Goal: Task Accomplishment & Management: Use online tool/utility

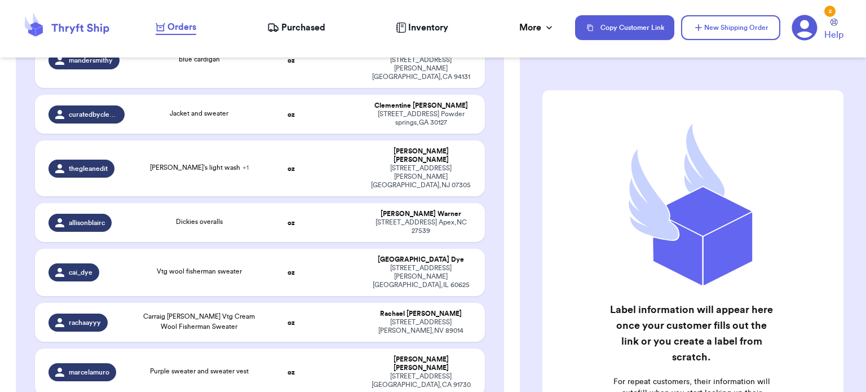
scroll to position [240, 0]
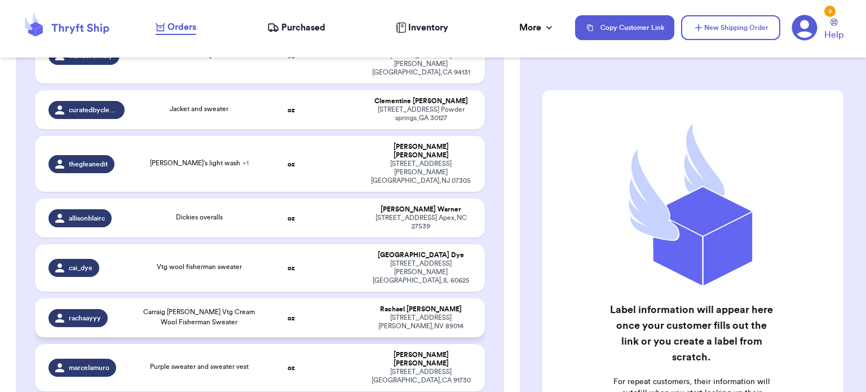
click at [315, 298] on td at bounding box center [339, 317] width 48 height 39
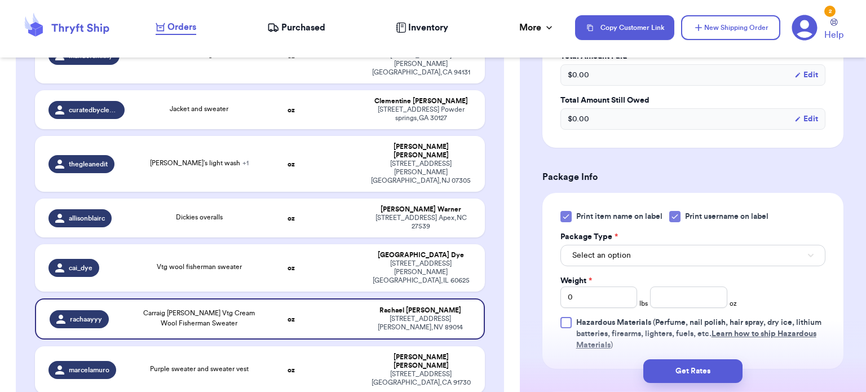
scroll to position [406, 0]
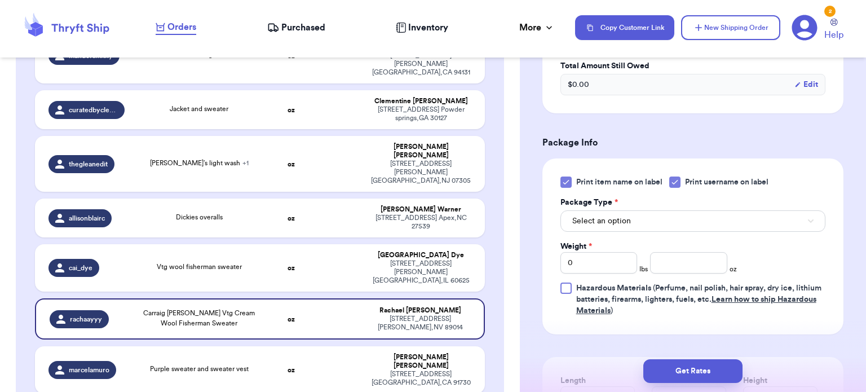
click at [566, 187] on icon at bounding box center [565, 182] width 9 height 9
click at [0, 0] on input "Print item name on label" at bounding box center [0, 0] width 0 height 0
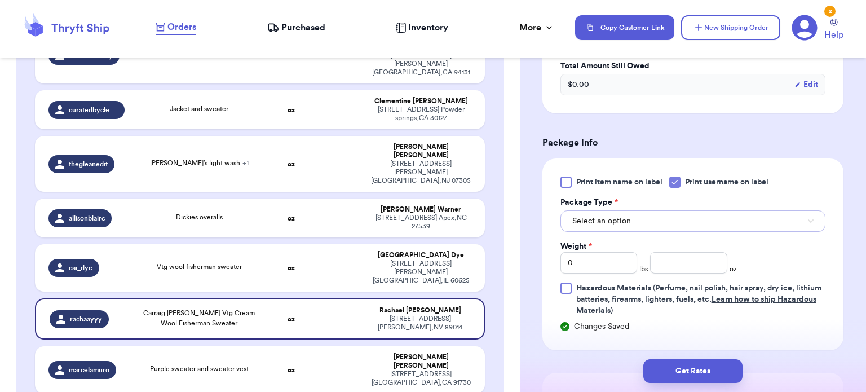
click at [787, 224] on button "Select an option" at bounding box center [692, 220] width 265 height 21
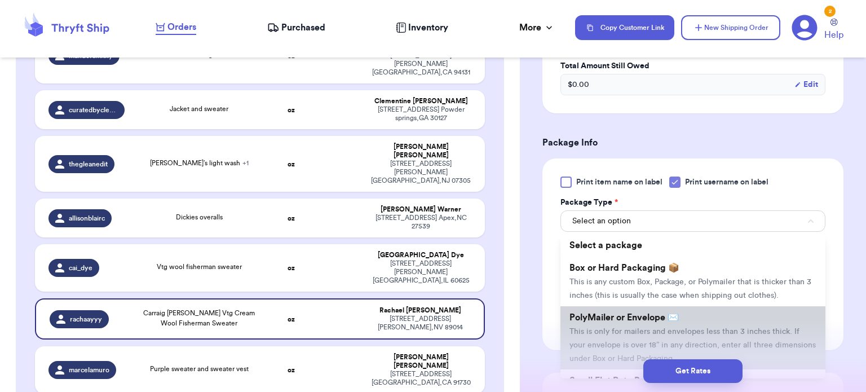
click at [761, 322] on li "PolyMailer or Envelope ✉️ This is only for mailers and envelopes less than 3 in…" at bounding box center [692, 337] width 265 height 63
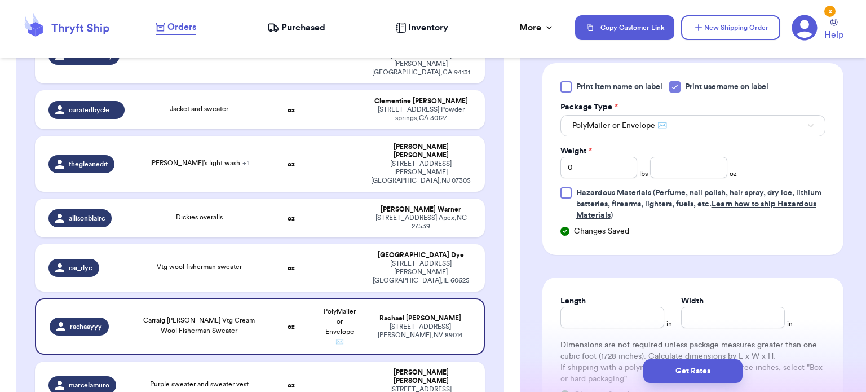
scroll to position [524, 0]
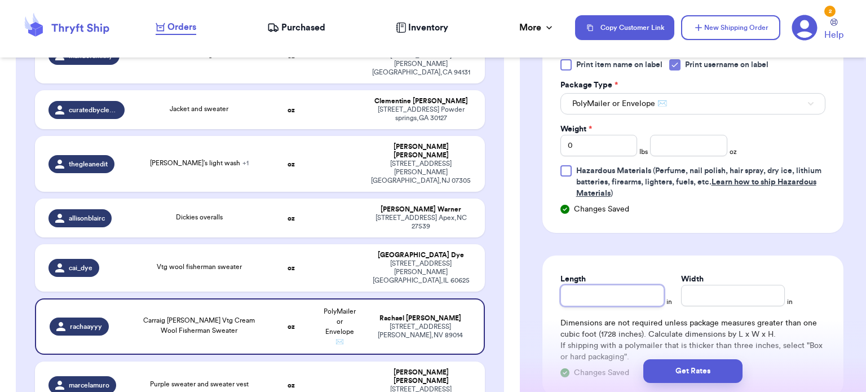
click at [606, 306] on input "Length" at bounding box center [612, 295] width 104 height 21
type input "1"
type input "12"
click at [707, 299] on input "Width *" at bounding box center [733, 295] width 104 height 21
type input "1"
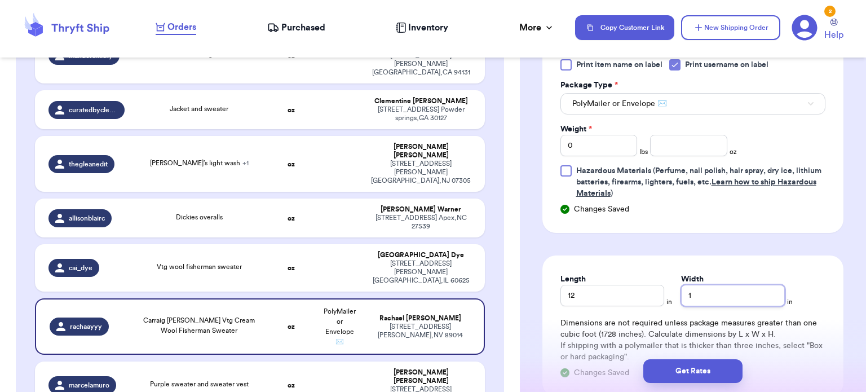
type input "12"
click at [606, 156] on input "0" at bounding box center [598, 145] width 77 height 21
type input "1"
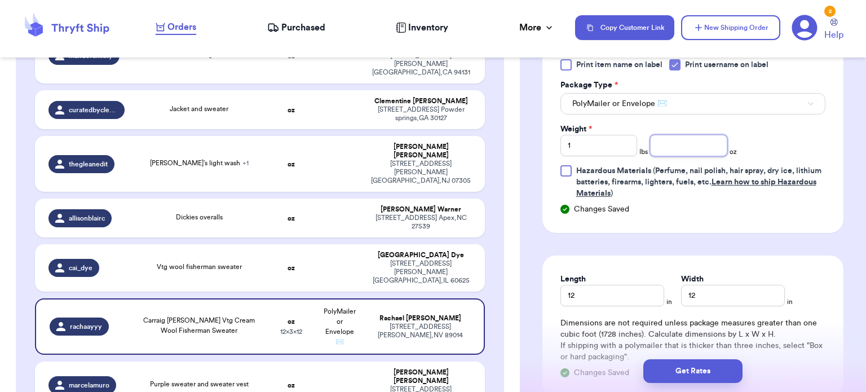
click at [720, 156] on input "number" at bounding box center [688, 145] width 77 height 21
type input "11"
click at [704, 371] on button "Get Rates" at bounding box center [692, 371] width 99 height 24
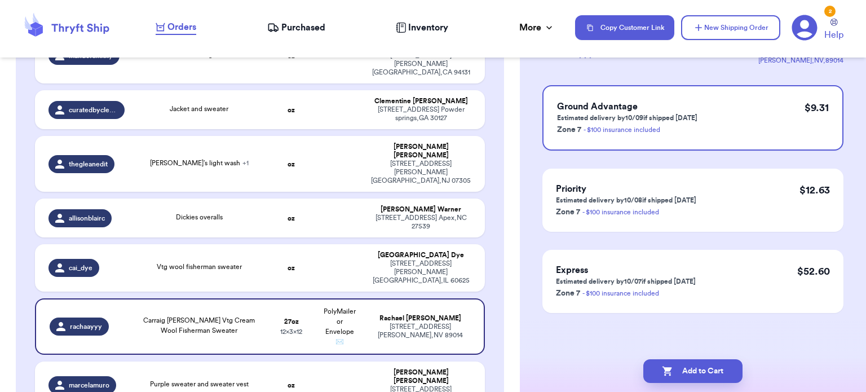
scroll to position [0, 0]
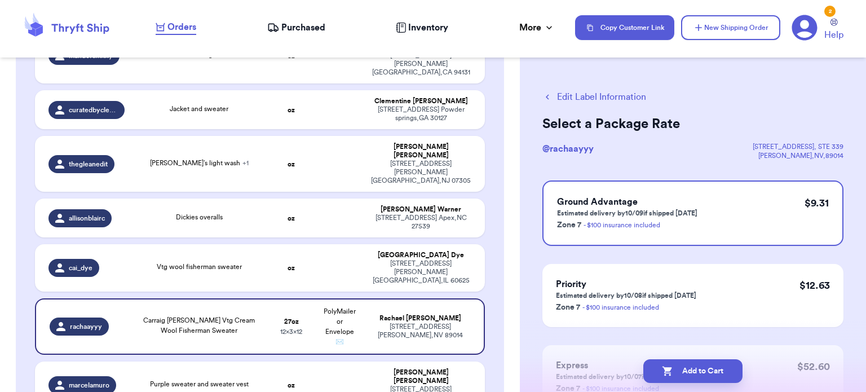
click at [704, 371] on button "Add to Cart" at bounding box center [692, 371] width 99 height 24
checkbox input "true"
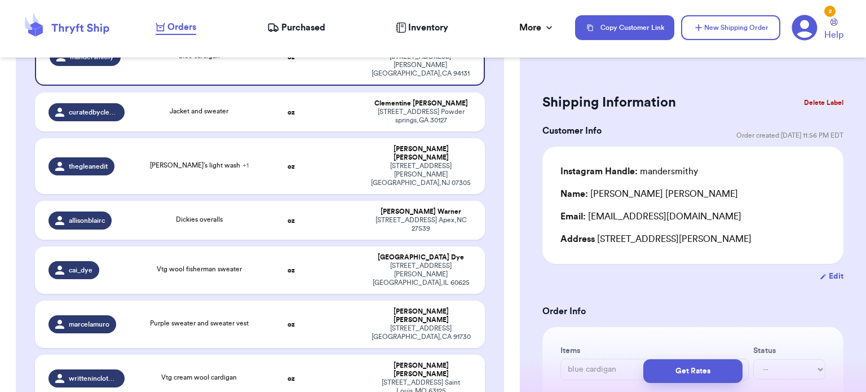
click at [241, 372] on div "Vtg cream wool cardigan" at bounding box center [199, 378] width 122 height 12
type input "Vtg cream wool cardigan"
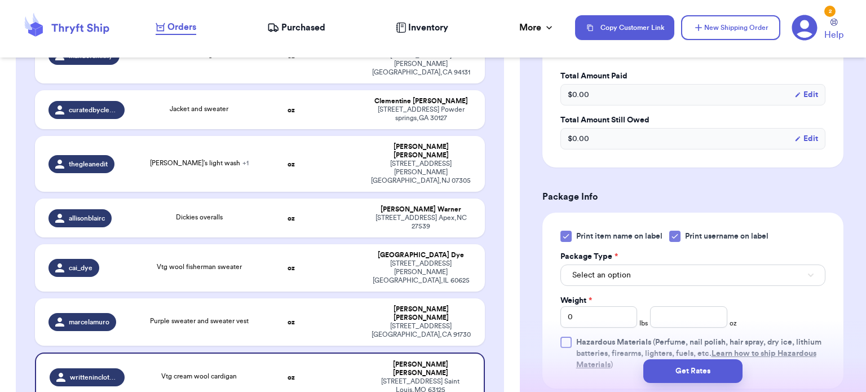
scroll to position [396, 0]
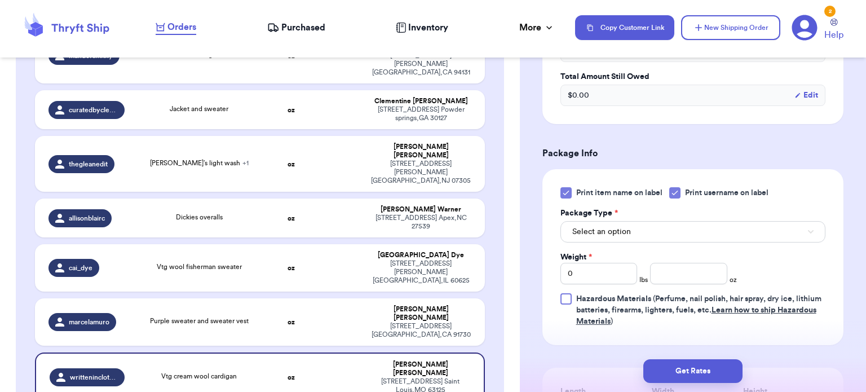
click at [561, 188] on icon at bounding box center [565, 192] width 9 height 9
click at [0, 0] on input "Print item name on label" at bounding box center [0, 0] width 0 height 0
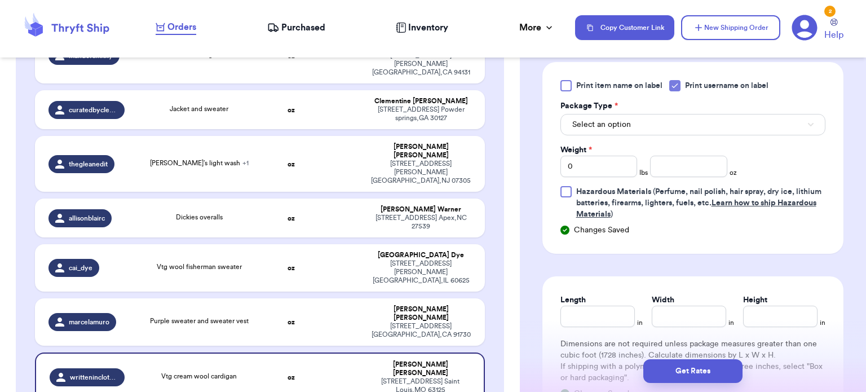
scroll to position [507, 0]
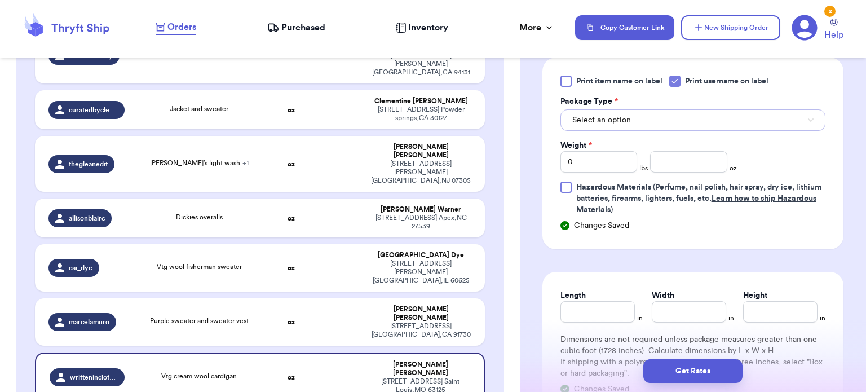
click at [611, 119] on span "Select an option" at bounding box center [601, 119] width 59 height 11
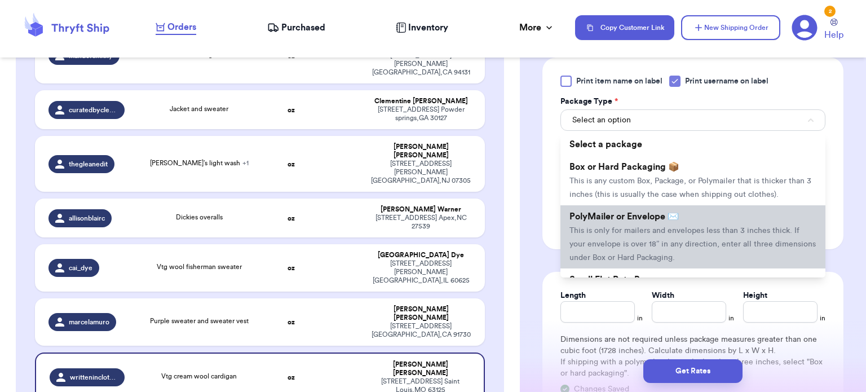
click at [618, 223] on li "PolyMailer or Envelope ✉️ This is only for mailers and envelopes less than 3 in…" at bounding box center [692, 236] width 265 height 63
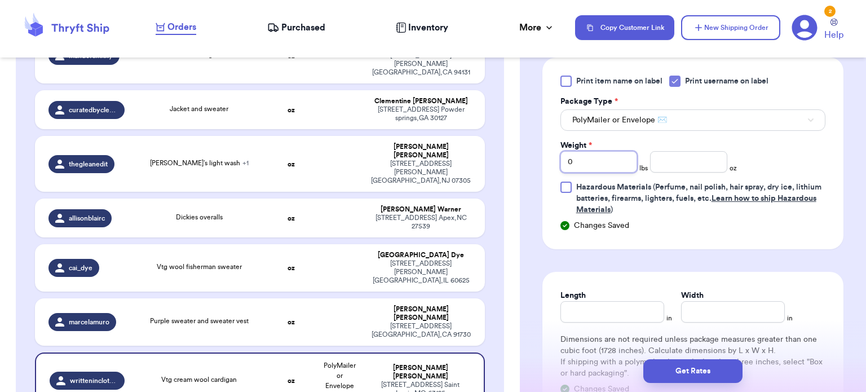
click at [588, 163] on input "0" at bounding box center [598, 161] width 77 height 21
type input "1"
click at [699, 157] on input "number" at bounding box center [688, 161] width 77 height 21
type input "10"
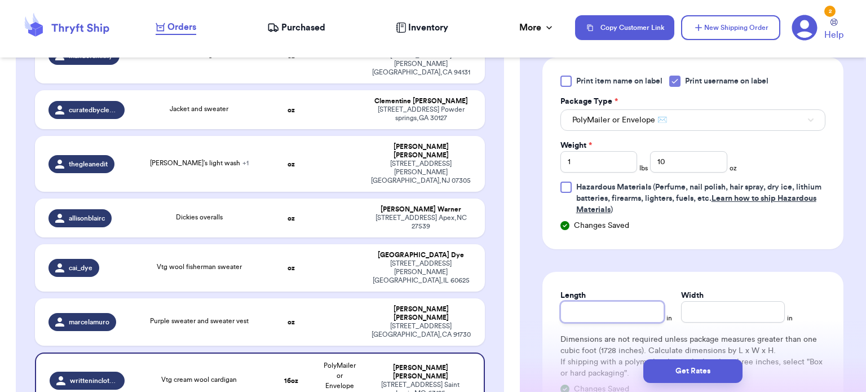
click at [584, 312] on input "Length" at bounding box center [612, 311] width 104 height 21
type input "13"
click at [716, 308] on input "Width *" at bounding box center [733, 311] width 104 height 21
click at [600, 309] on input "13" at bounding box center [612, 311] width 104 height 21
click at [674, 313] on div "Length * 13 in Width * in" at bounding box center [692, 306] width 265 height 33
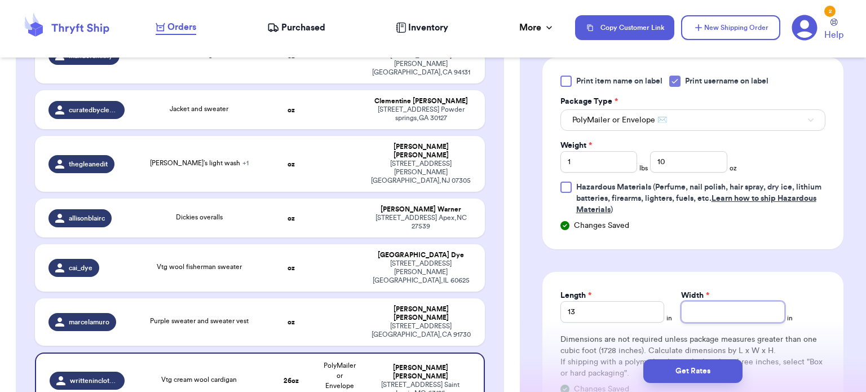
click at [694, 311] on input "Width *" at bounding box center [733, 311] width 104 height 21
type input "12"
click at [699, 380] on button "Get Rates" at bounding box center [692, 371] width 99 height 24
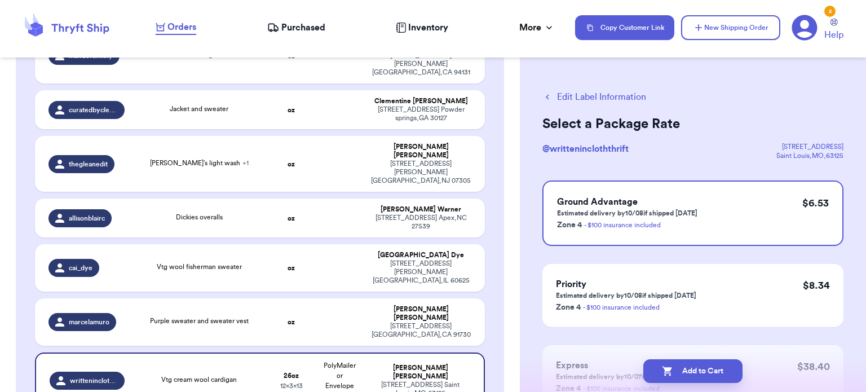
click at [699, 380] on button "Add to Cart" at bounding box center [692, 371] width 99 height 24
checkbox input "true"
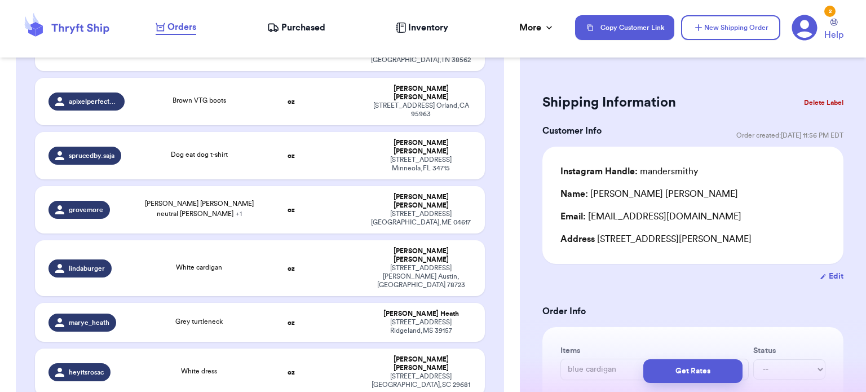
scroll to position [628, 0]
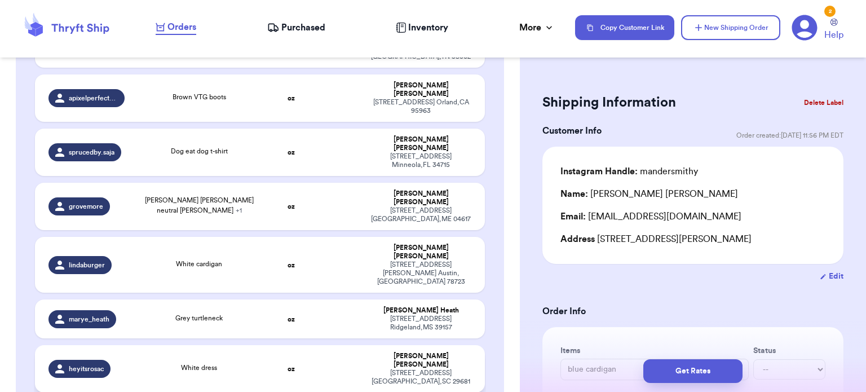
click at [331, 345] on td at bounding box center [339, 368] width 48 height 47
type input "White dress"
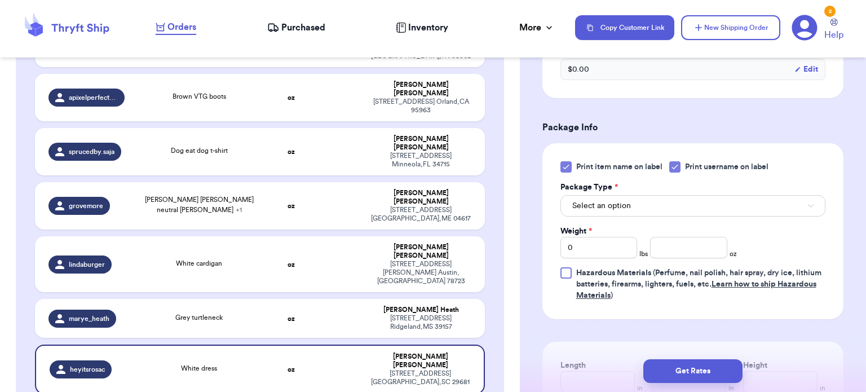
scroll to position [467, 0]
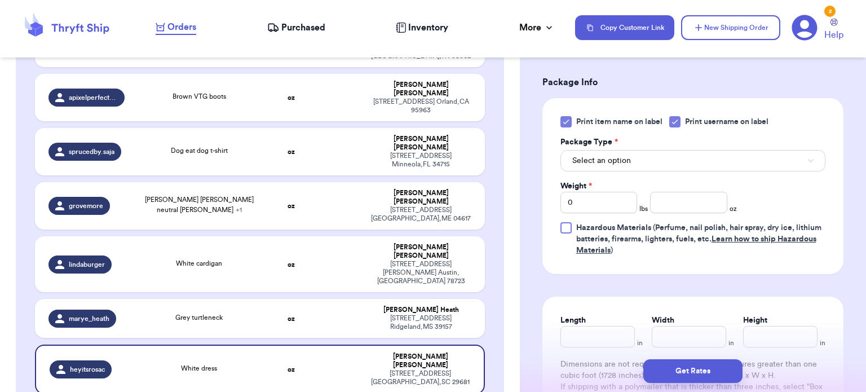
click at [568, 120] on icon at bounding box center [565, 122] width 5 height 4
click at [0, 0] on input "Print item name on label" at bounding box center [0, 0] width 0 height 0
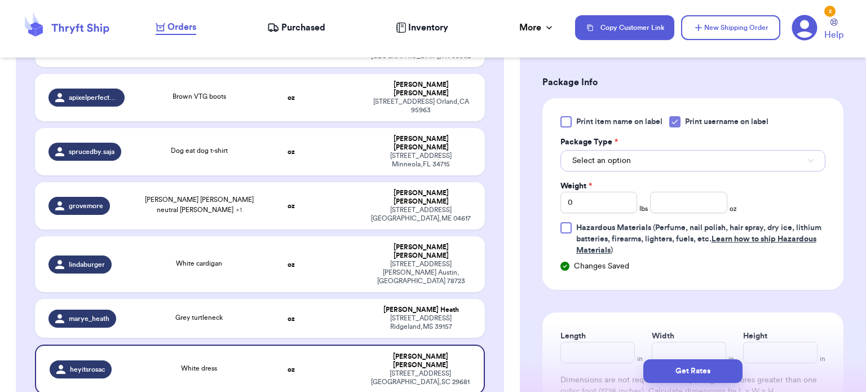
click at [609, 150] on button "Select an option" at bounding box center [692, 160] width 265 height 21
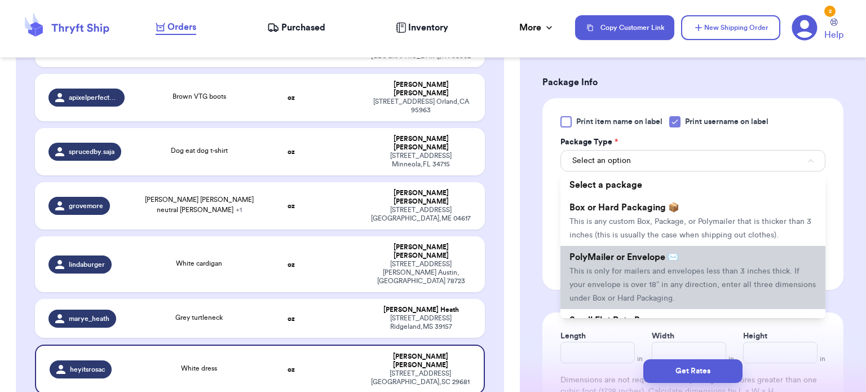
click at [638, 256] on span "PolyMailer or Envelope ✉️" at bounding box center [623, 257] width 109 height 9
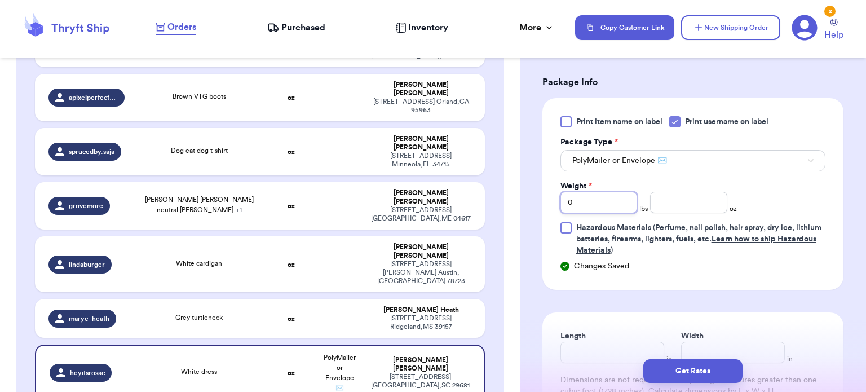
click at [603, 209] on input "0" at bounding box center [598, 202] width 77 height 21
type input "1"
type input "12"
type input "1"
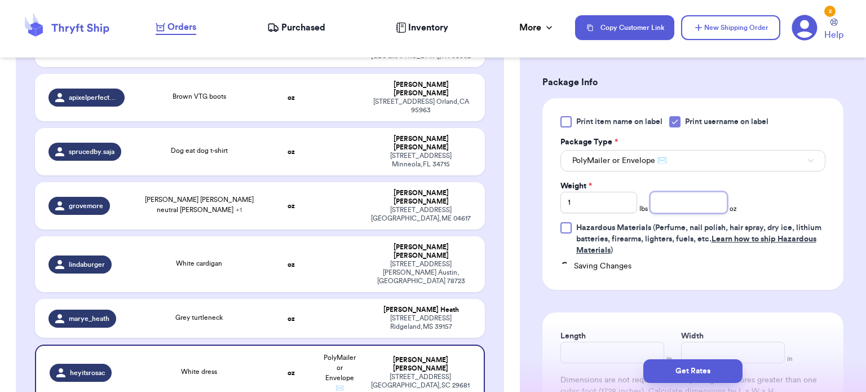
click at [687, 207] on input "number" at bounding box center [688, 202] width 77 height 21
type input "1"
click at [595, 347] on input "Length" at bounding box center [612, 352] width 104 height 21
type input "12"
click at [707, 347] on input "Width *" at bounding box center [733, 352] width 104 height 21
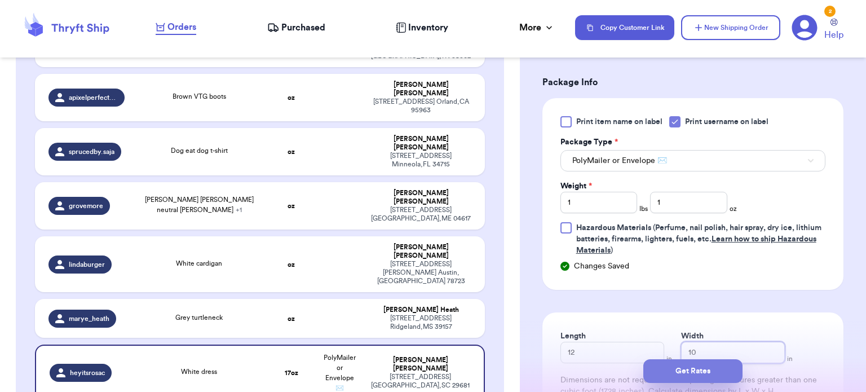
type input "10"
click at [713, 366] on button "Get Rates" at bounding box center [692, 371] width 99 height 24
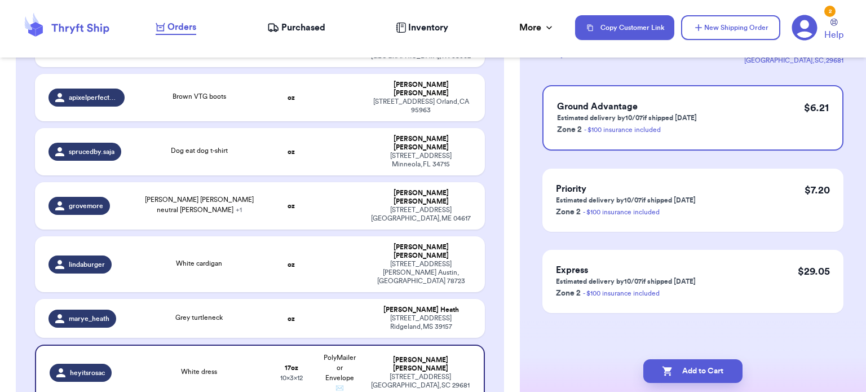
scroll to position [0, 0]
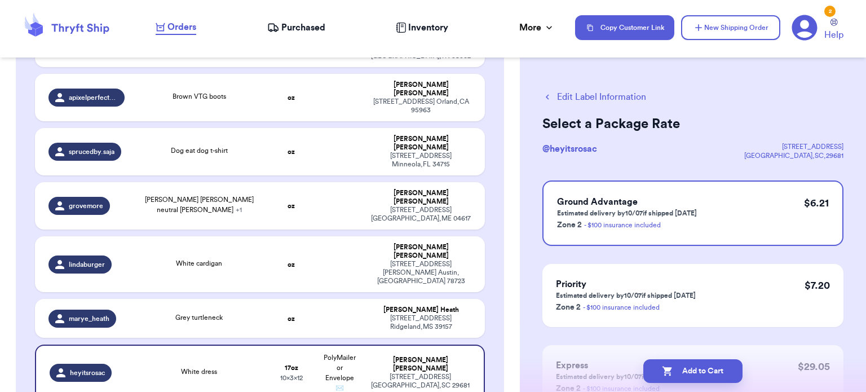
click at [713, 366] on button "Add to Cart" at bounding box center [692, 371] width 99 height 24
checkbox input "true"
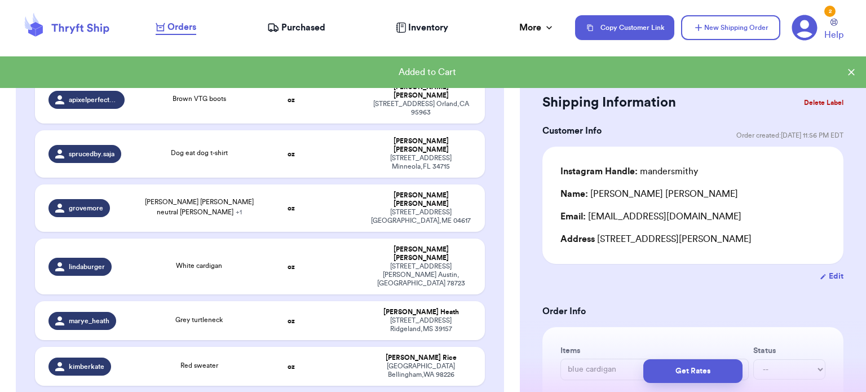
scroll to position [628, 0]
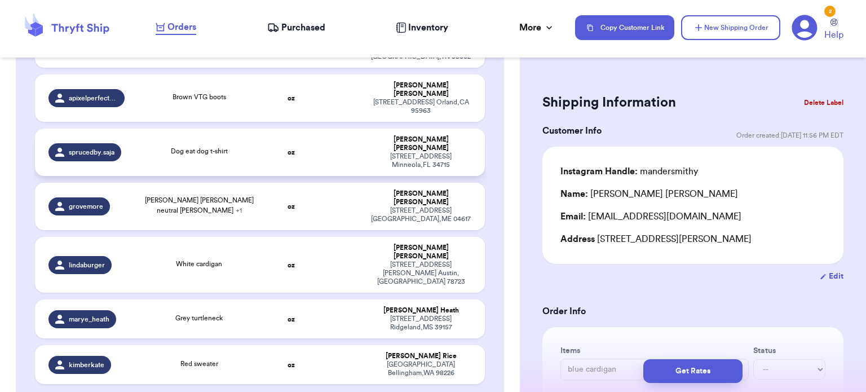
click at [267, 129] on td "oz" at bounding box center [291, 152] width 48 height 47
type input "Dog eat dog t-shirt"
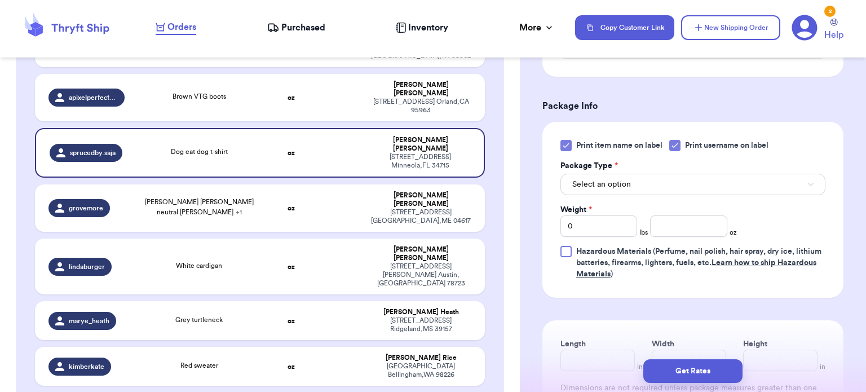
scroll to position [450, 0]
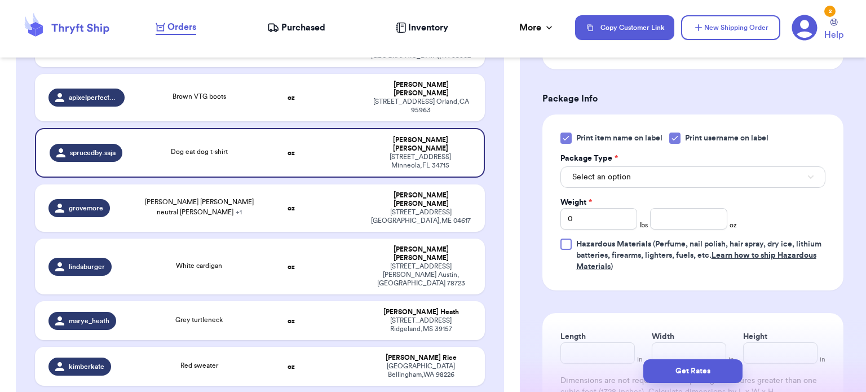
click at [561, 134] on icon at bounding box center [565, 138] width 9 height 9
click at [0, 0] on input "Print item name on label" at bounding box center [0, 0] width 0 height 0
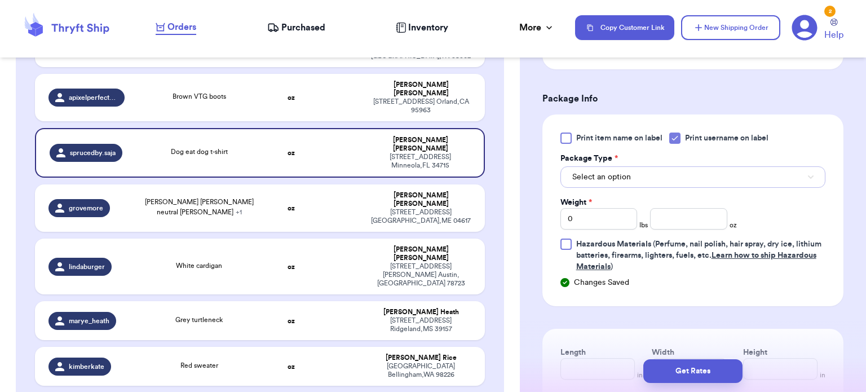
click at [648, 176] on button "Select an option" at bounding box center [692, 176] width 265 height 21
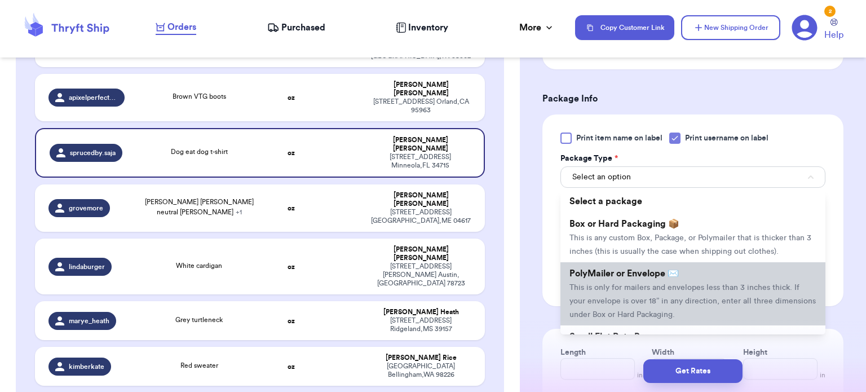
click at [674, 298] on span "This is only for mailers and envelopes less than 3 inches thick. If your envelo…" at bounding box center [692, 301] width 246 height 35
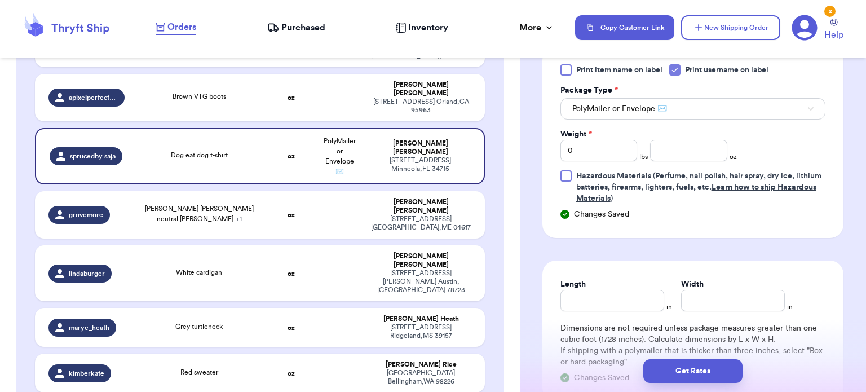
scroll to position [532, 0]
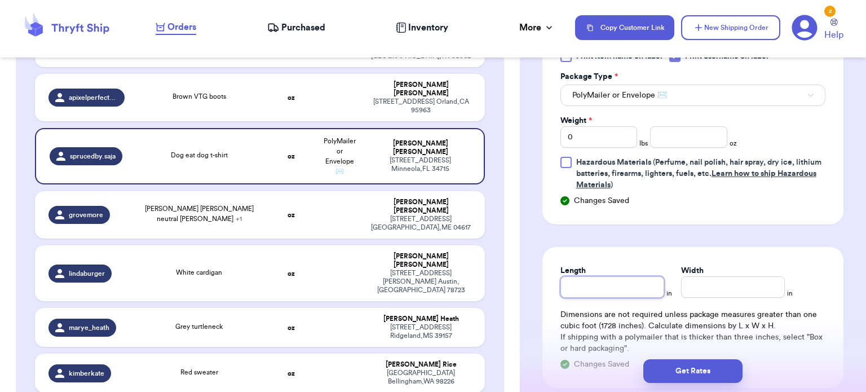
click at [600, 290] on input "Length" at bounding box center [612, 286] width 104 height 21
type input "1"
type input "10"
click at [715, 280] on input "Width *" at bounding box center [733, 286] width 104 height 21
type input "1"
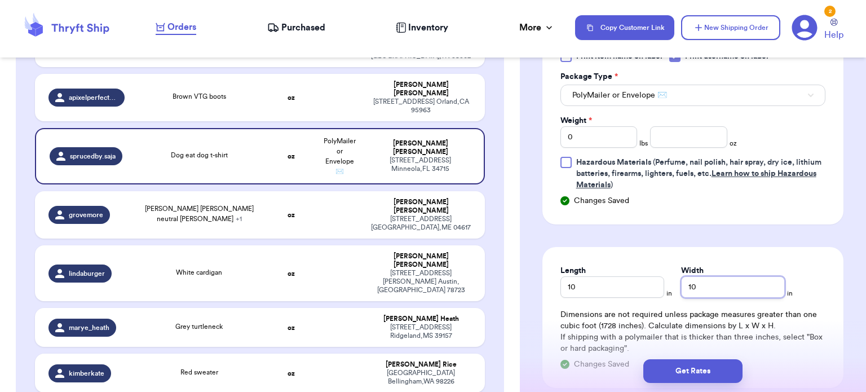
type input "10"
click at [663, 135] on input "number" at bounding box center [688, 136] width 77 height 21
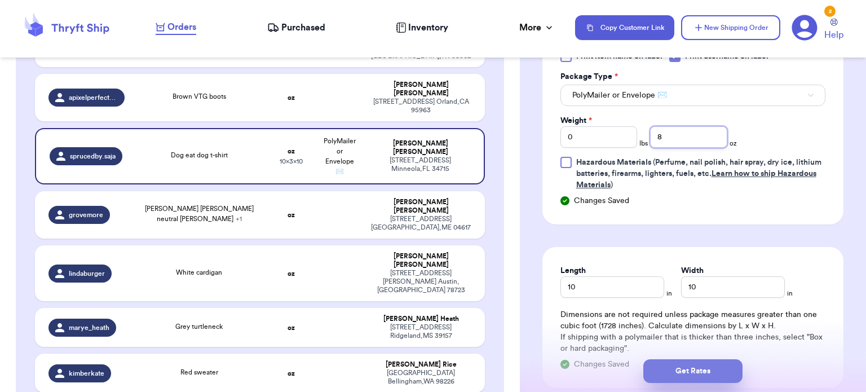
type input "8"
click at [696, 360] on button "Get Rates" at bounding box center [692, 371] width 99 height 24
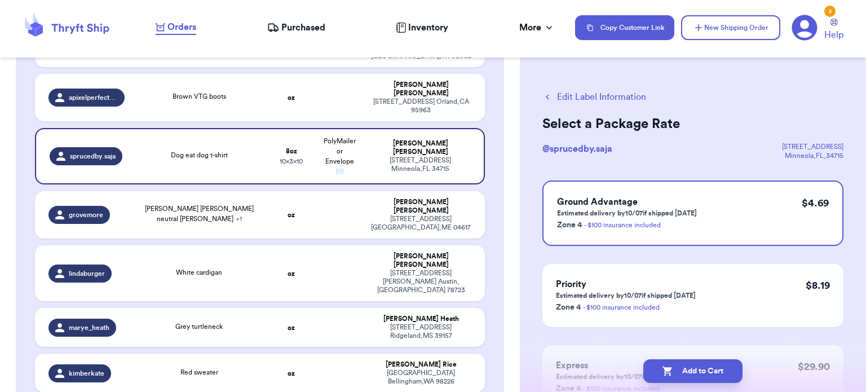
click at [696, 360] on button "Add to Cart" at bounding box center [692, 371] width 99 height 24
checkbox input "true"
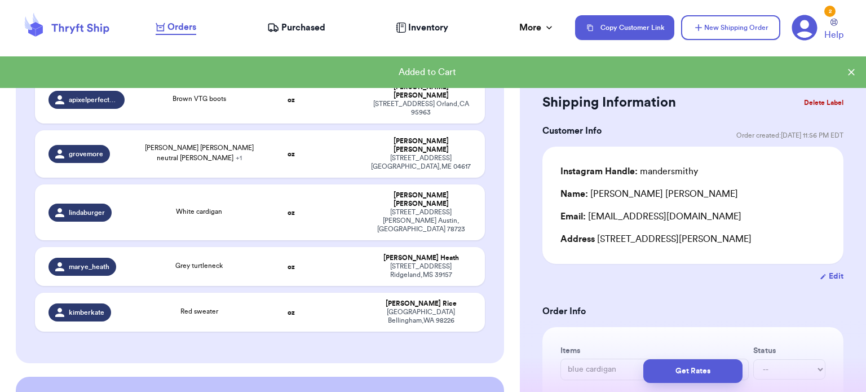
scroll to position [628, 0]
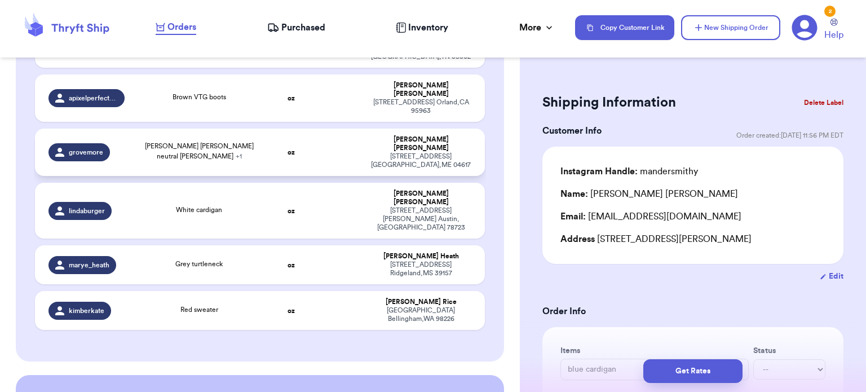
click at [289, 129] on td "oz" at bounding box center [291, 152] width 48 height 47
type input "[PERSON_NAME] [PERSON_NAME] neutral [PERSON_NAME]"
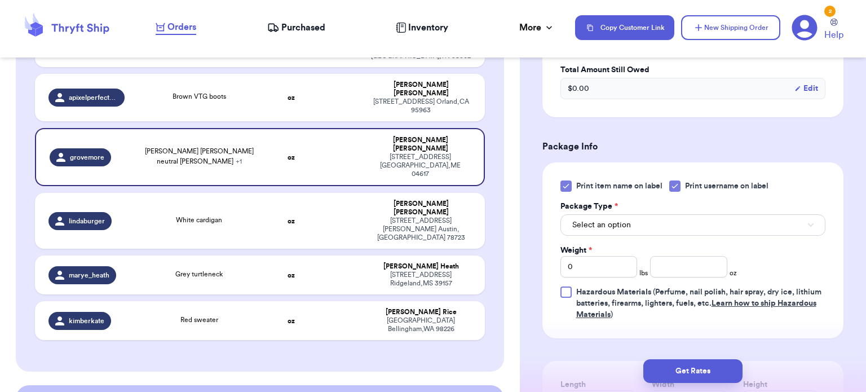
scroll to position [485, 0]
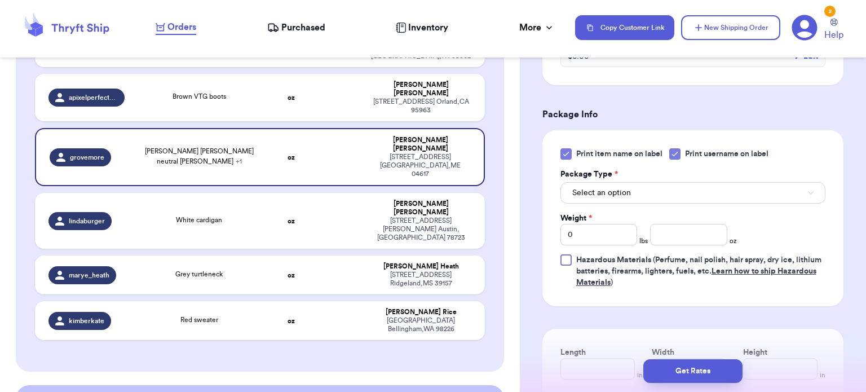
click at [570, 148] on div at bounding box center [565, 153] width 11 height 11
click at [0, 0] on input "Print item name on label" at bounding box center [0, 0] width 0 height 0
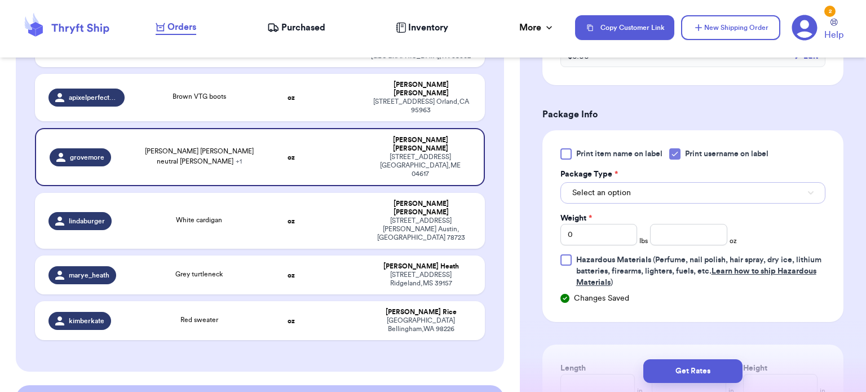
click at [603, 182] on button "Select an option" at bounding box center [692, 192] width 265 height 21
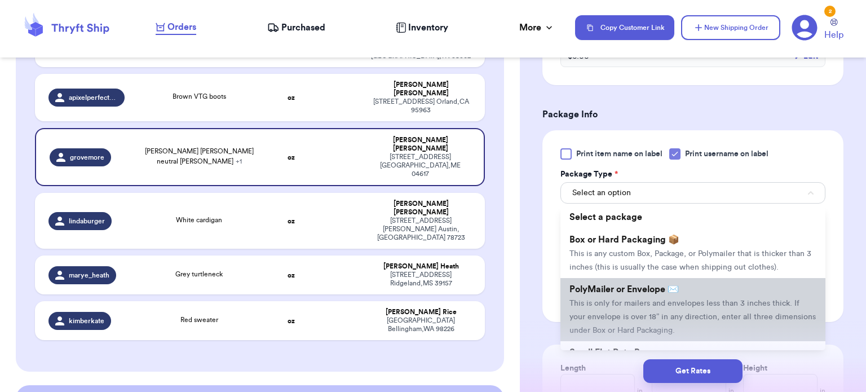
click at [628, 278] on li "PolyMailer or Envelope ✉️ This is only for mailers and envelopes less than 3 in…" at bounding box center [692, 309] width 265 height 63
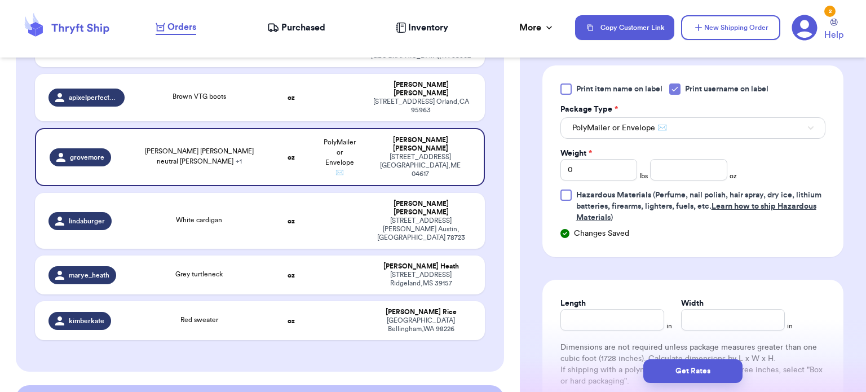
scroll to position [558, 0]
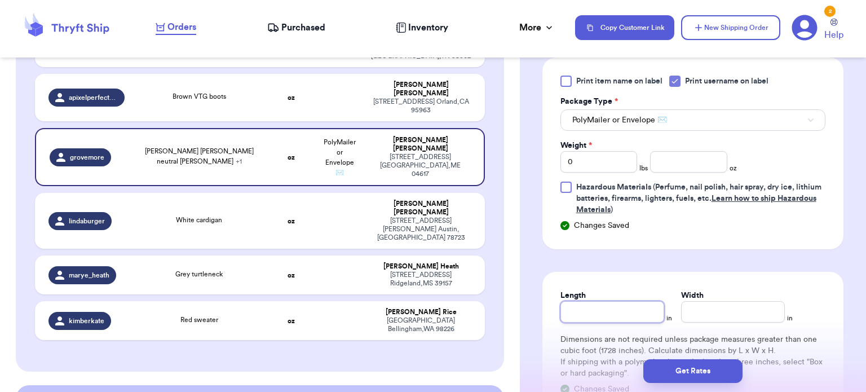
click at [625, 307] on input "Length" at bounding box center [612, 311] width 104 height 21
type input "1"
type input "16"
click at [689, 304] on input "Width *" at bounding box center [733, 311] width 104 height 21
type input "1"
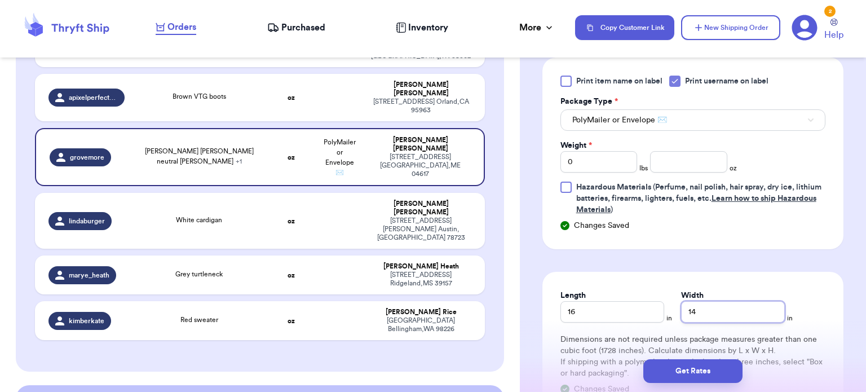
type input "14"
click at [605, 151] on input "0" at bounding box center [598, 161] width 77 height 21
type input "4"
click at [671, 151] on input "number" at bounding box center [688, 161] width 77 height 21
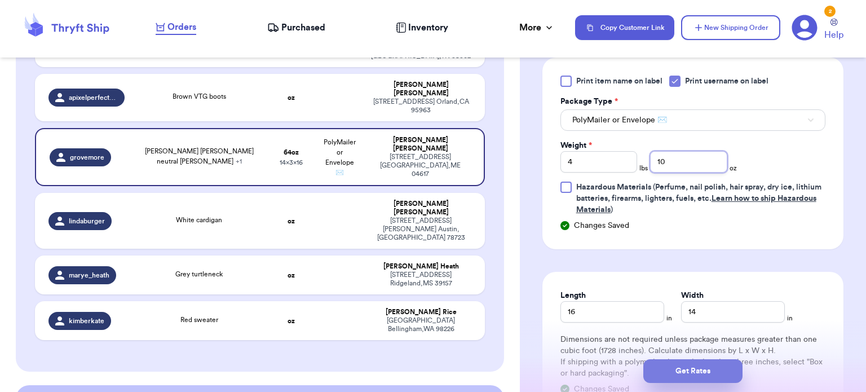
type input "10"
click at [687, 367] on button "Get Rates" at bounding box center [692, 371] width 99 height 24
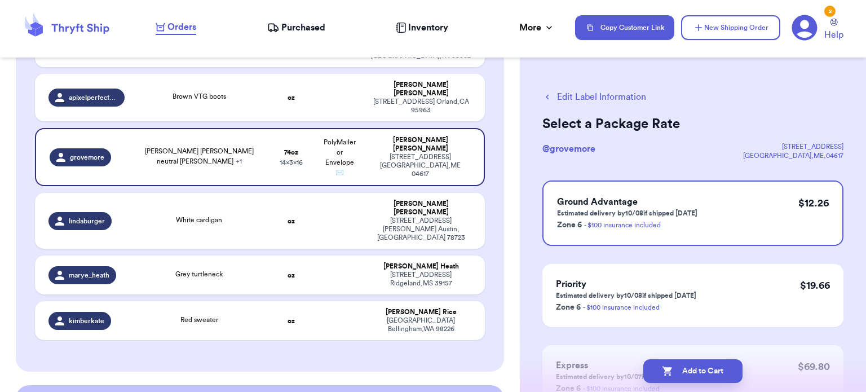
click at [687, 367] on button "Add to Cart" at bounding box center [692, 371] width 99 height 24
checkbox input "true"
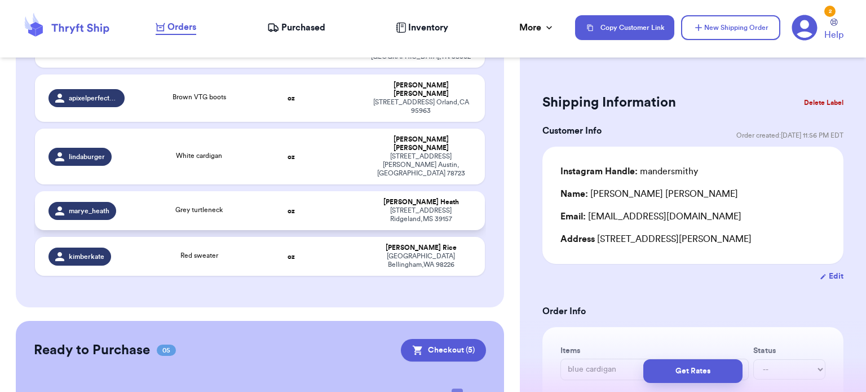
click at [299, 191] on td "oz" at bounding box center [291, 210] width 48 height 39
type input "Grey turtleneck"
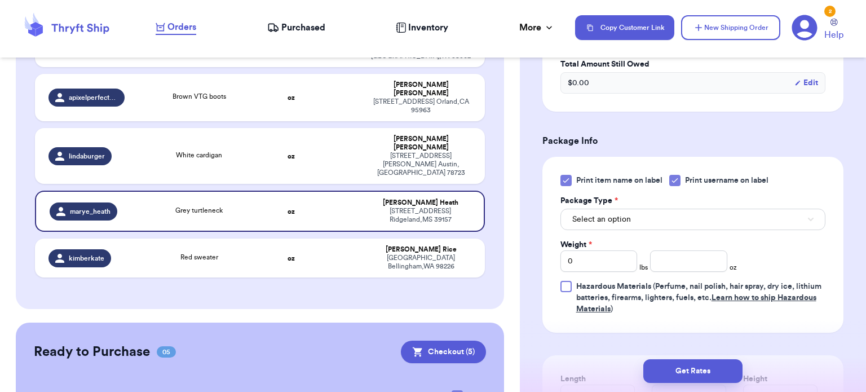
scroll to position [413, 0]
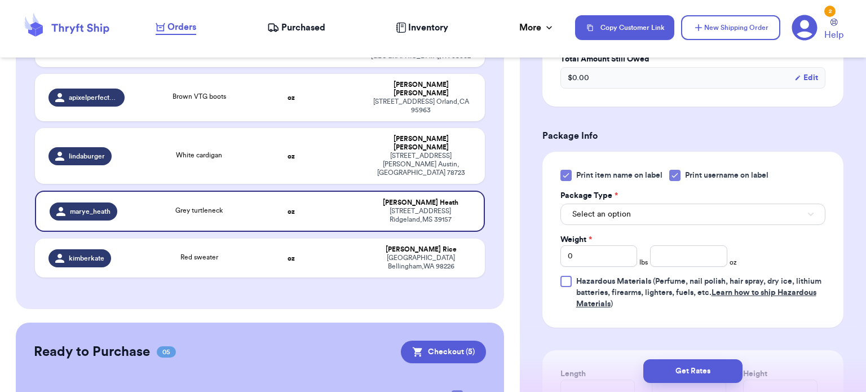
click at [572, 174] on label "Print item name on label" at bounding box center [611, 175] width 102 height 11
click at [0, 0] on input "Print item name on label" at bounding box center [0, 0] width 0 height 0
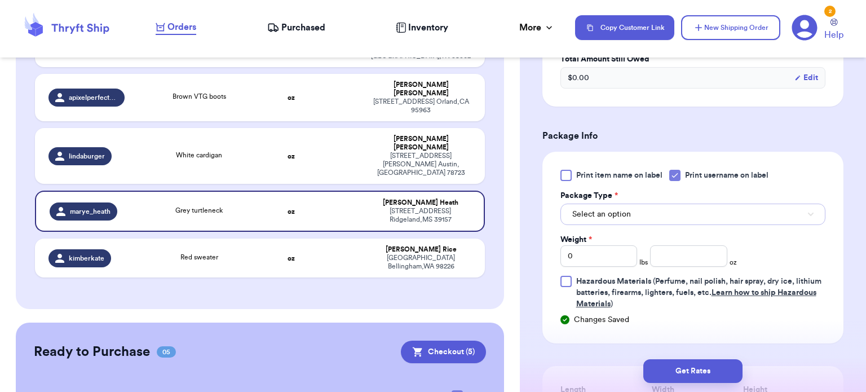
click at [627, 203] on button "Select an option" at bounding box center [692, 213] width 265 height 21
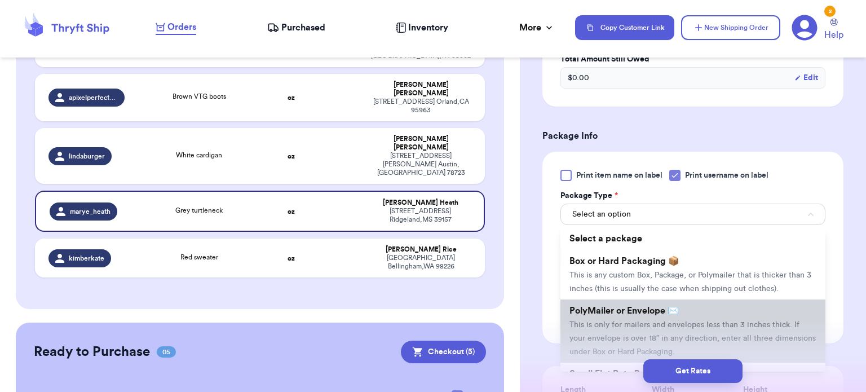
click at [645, 301] on li "PolyMailer or Envelope ✉️ This is only for mailers and envelopes less than 3 in…" at bounding box center [692, 330] width 265 height 63
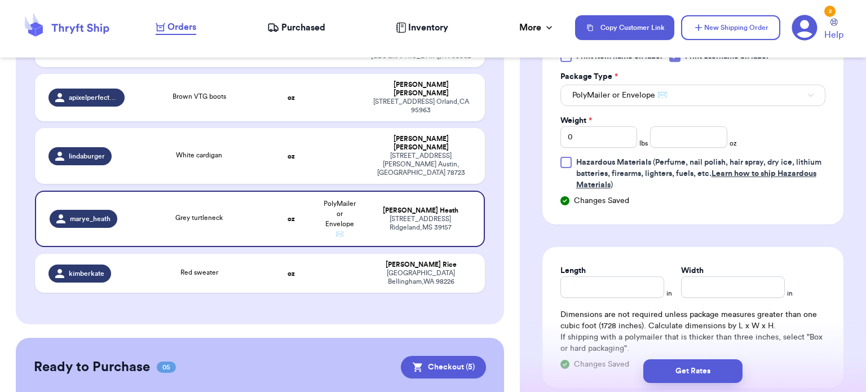
scroll to position [541, 0]
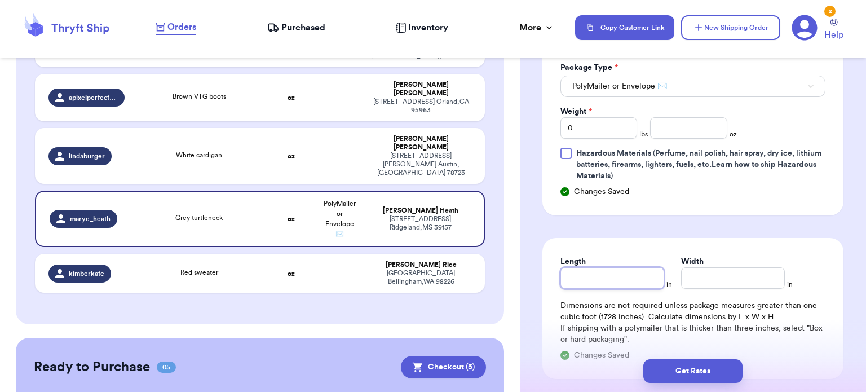
click at [614, 267] on input "Length" at bounding box center [612, 277] width 104 height 21
type input "1"
type input "12"
click at [716, 267] on input "Width *" at bounding box center [733, 277] width 104 height 21
type input "1"
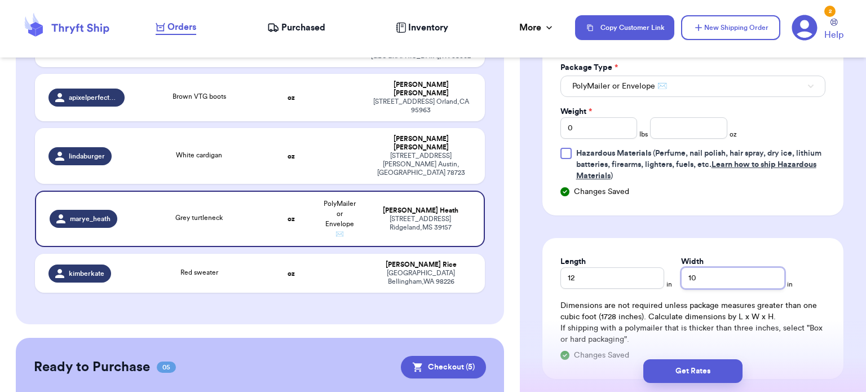
type input "10"
click at [591, 132] on input "0" at bounding box center [598, 127] width 77 height 21
type input "1"
click at [707, 126] on input "number" at bounding box center [688, 127] width 77 height 21
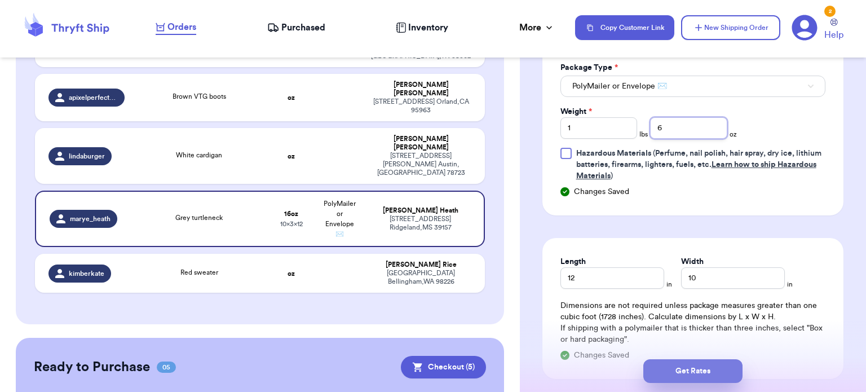
type input "6"
click at [732, 369] on button "Get Rates" at bounding box center [692, 371] width 99 height 24
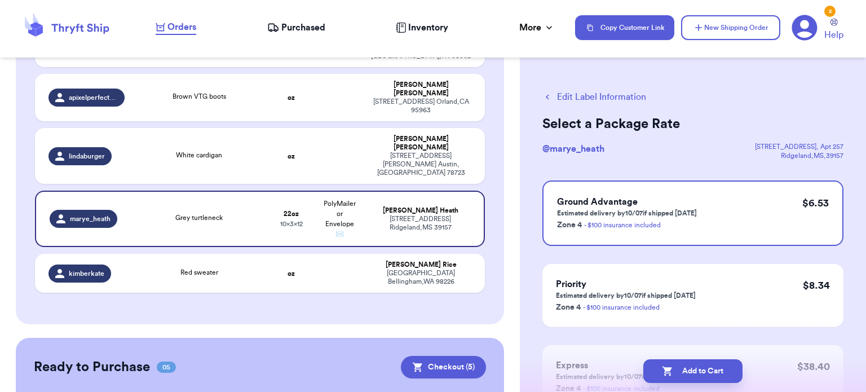
click at [732, 369] on button "Add to Cart" at bounding box center [692, 371] width 99 height 24
checkbox input "true"
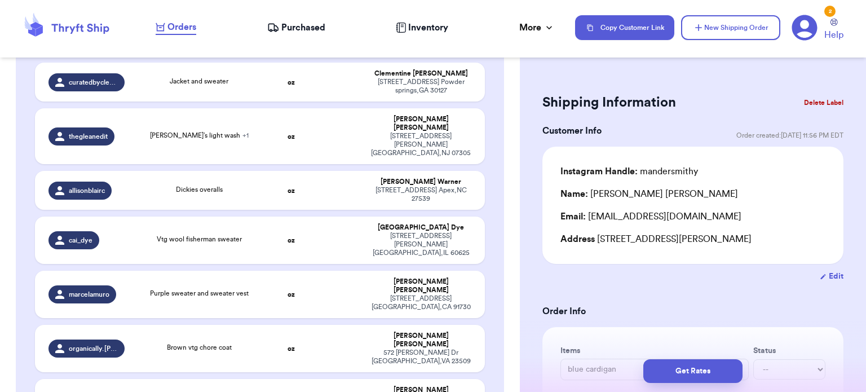
scroll to position [264, 0]
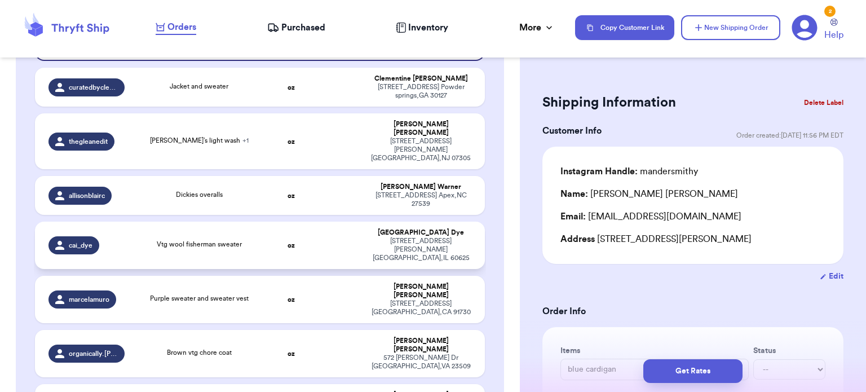
click at [321, 222] on td at bounding box center [339, 245] width 48 height 47
type input "Vtg wool fisherman sweater"
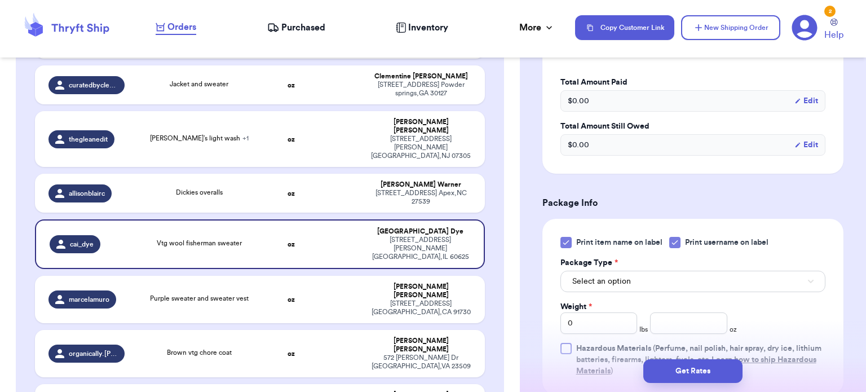
scroll to position [385, 0]
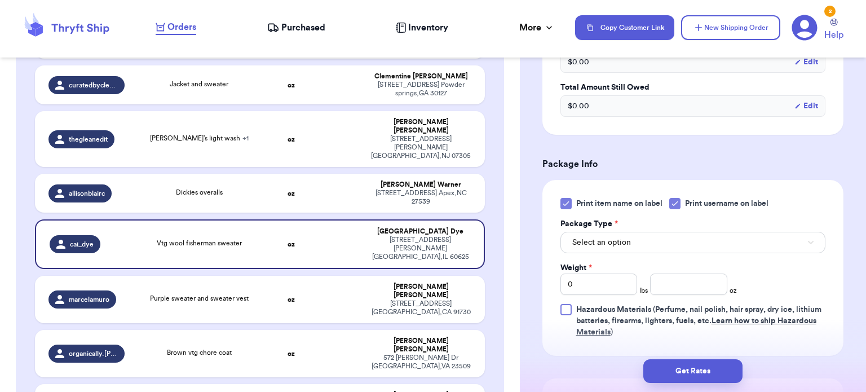
click at [563, 202] on icon at bounding box center [565, 203] width 9 height 9
click at [0, 0] on input "Print item name on label" at bounding box center [0, 0] width 0 height 0
click at [643, 250] on button "Select an option" at bounding box center [692, 242] width 265 height 21
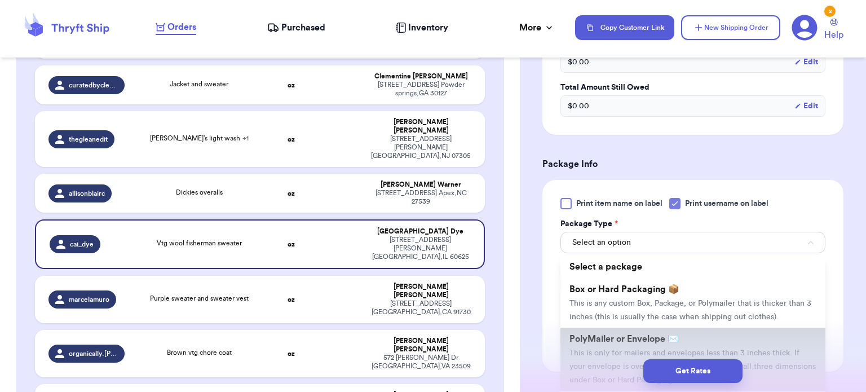
click at [669, 331] on li "PolyMailer or Envelope ✉️ This is only for mailers and envelopes less than 3 in…" at bounding box center [692, 358] width 265 height 63
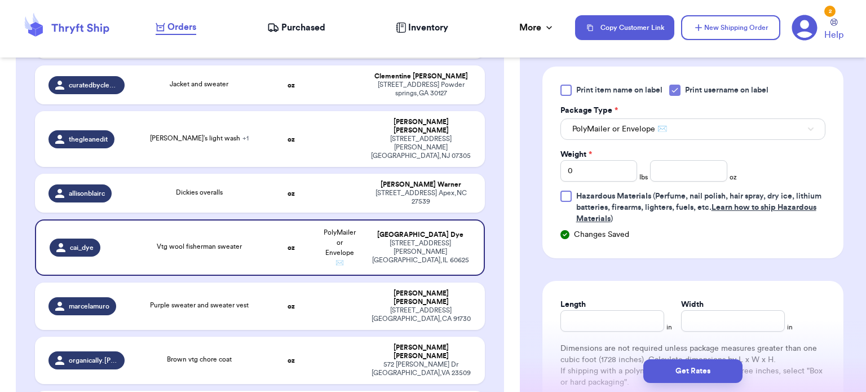
scroll to position [512, 0]
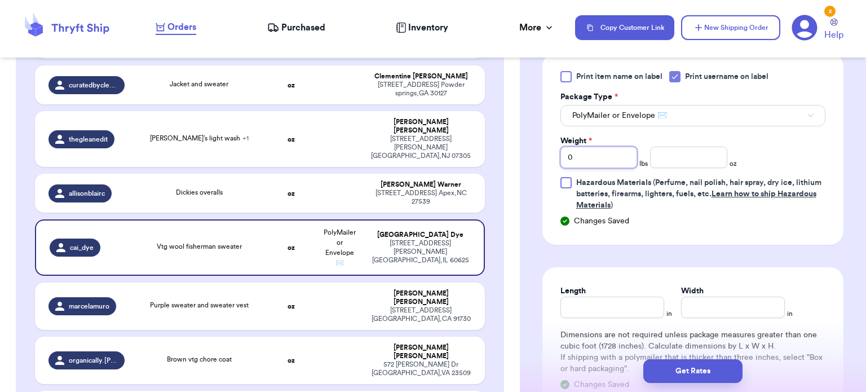
click at [619, 158] on input "0" at bounding box center [598, 157] width 77 height 21
type input "1"
click at [671, 150] on input "number" at bounding box center [688, 157] width 77 height 21
type input "2"
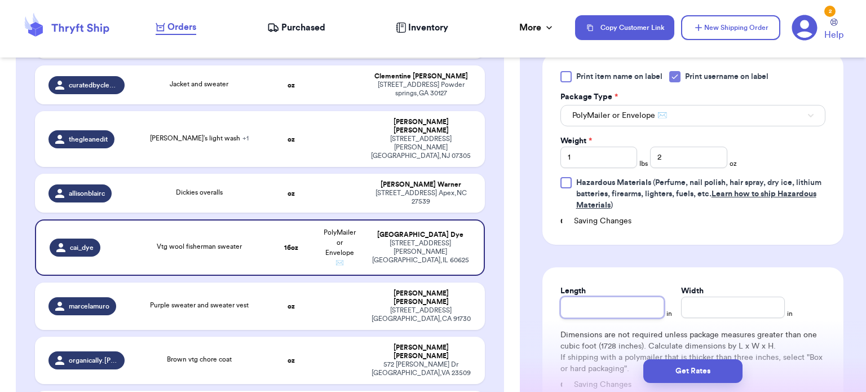
click at [606, 297] on input "Length" at bounding box center [612, 306] width 104 height 21
type input "14"
click at [710, 298] on input "Width *" at bounding box center [733, 306] width 104 height 21
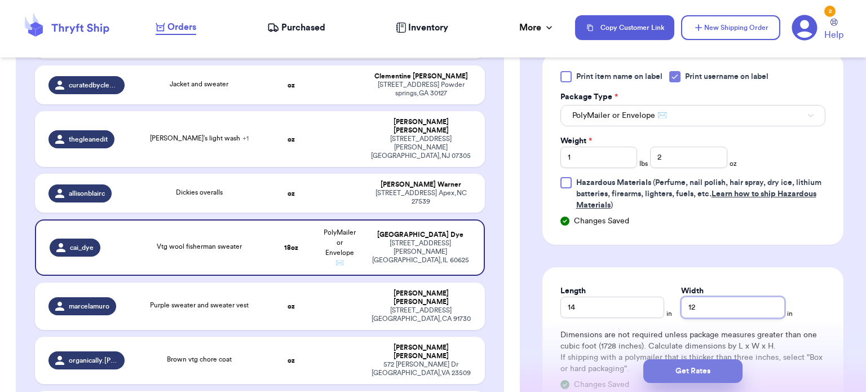
type input "12"
click at [702, 371] on button "Get Rates" at bounding box center [692, 371] width 99 height 24
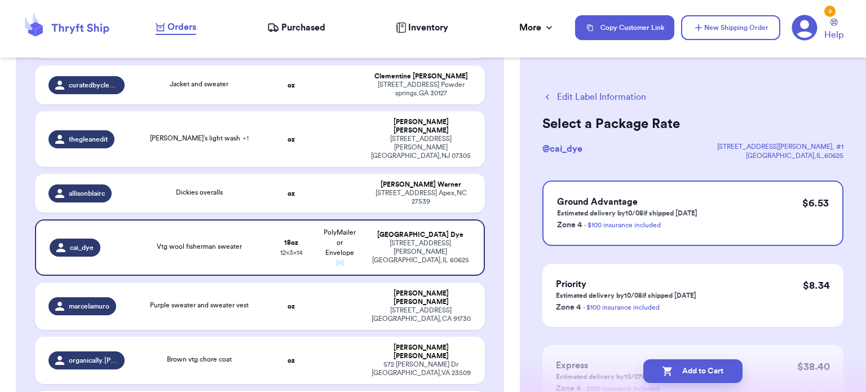
click at [702, 371] on button "Add to Cart" at bounding box center [692, 371] width 99 height 24
checkbox input "true"
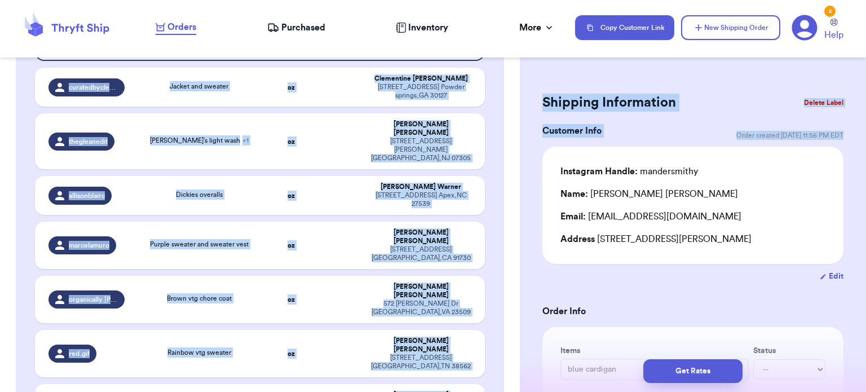
drag, startPoint x: 520, startPoint y: 166, endPoint x: 518, endPoint y: 150, distance: 15.9
click at [518, 150] on div "Customer Link New Order Total Balance Payout $ 0.00 Recent Payments View all @ …" at bounding box center [433, 196] width 866 height 392
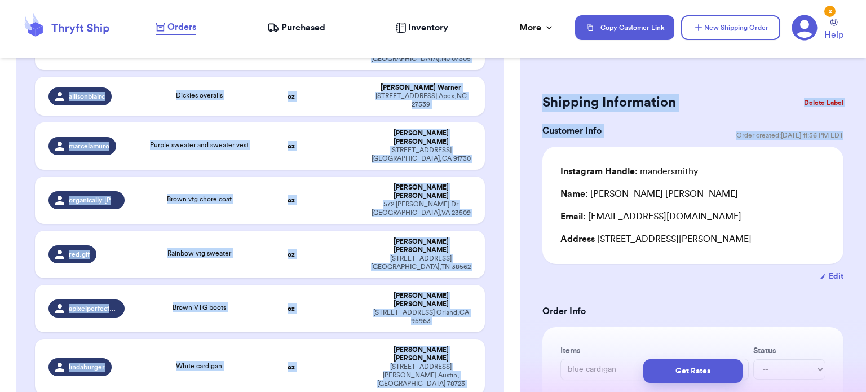
scroll to position [381, 0]
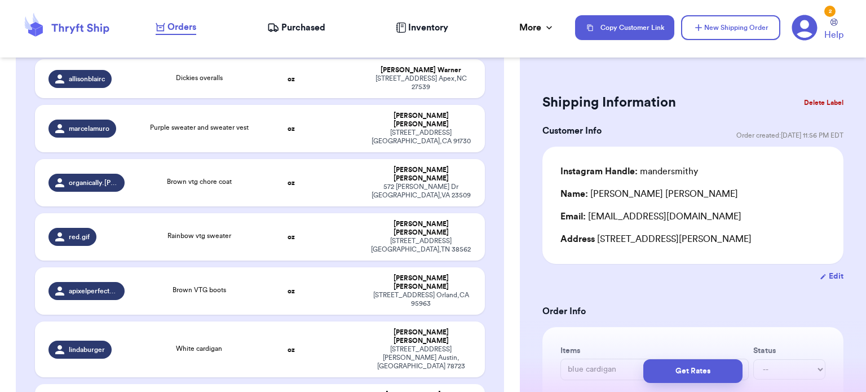
type input "Red sweater"
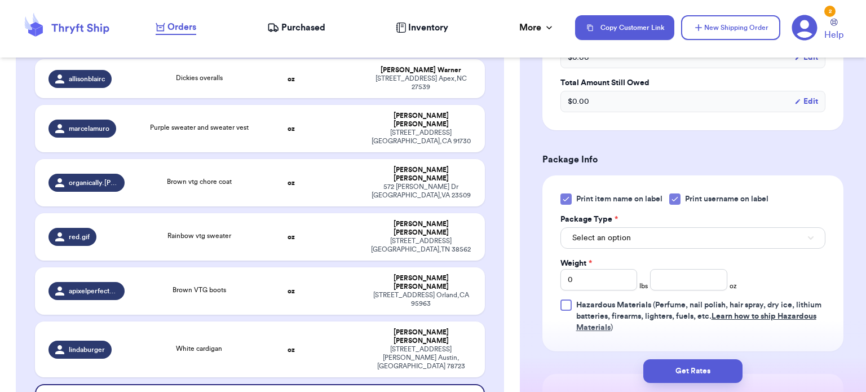
scroll to position [429, 0]
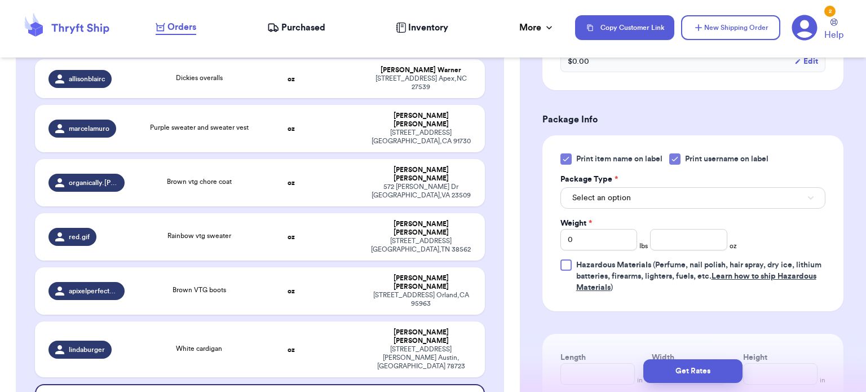
click at [567, 157] on icon at bounding box center [565, 159] width 5 height 4
click at [0, 0] on input "Print item name on label" at bounding box center [0, 0] width 0 height 0
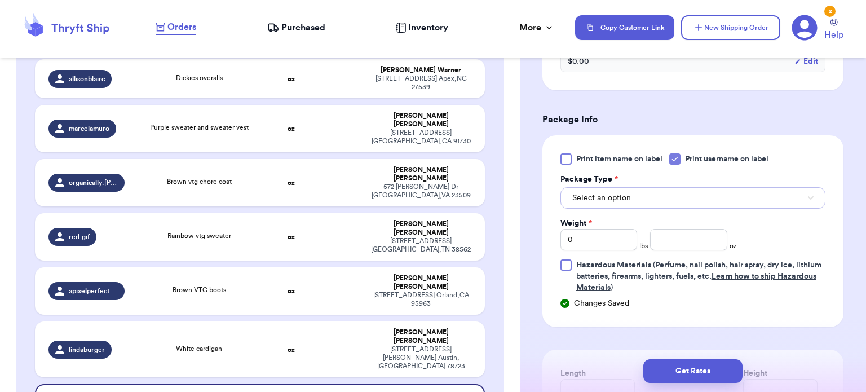
click at [651, 205] on button "Select an option" at bounding box center [692, 197] width 265 height 21
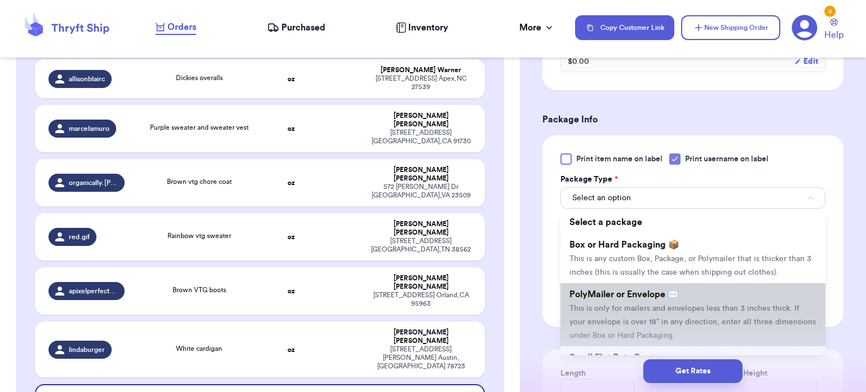
click at [685, 304] on span "This is only for mailers and envelopes less than 3 inches thick. If your envelo…" at bounding box center [692, 321] width 246 height 35
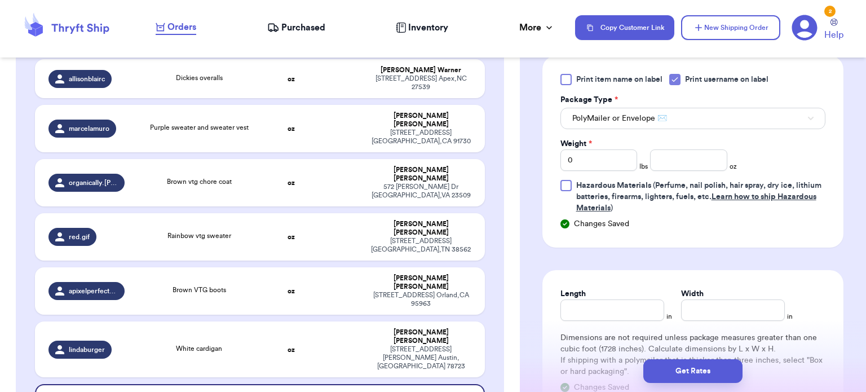
scroll to position [512, 0]
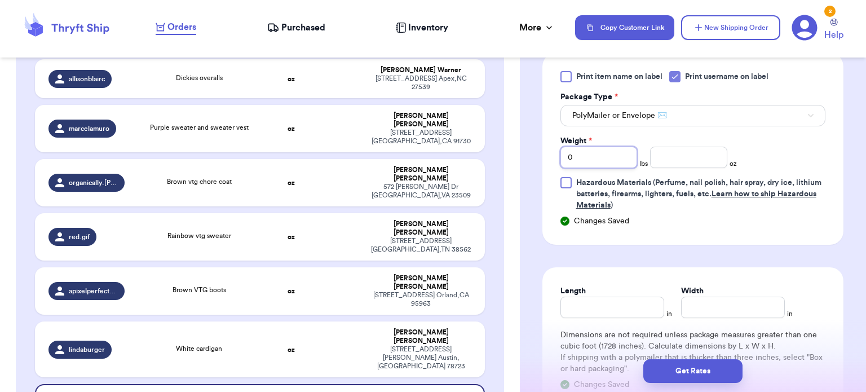
click at [596, 164] on input "0" at bounding box center [598, 157] width 77 height 21
type input "1"
click at [660, 164] on input "number" at bounding box center [688, 157] width 77 height 21
type input "7"
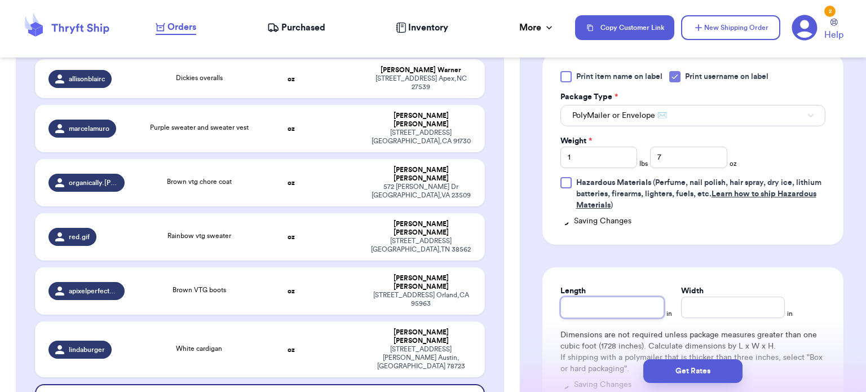
click at [587, 303] on input "Length" at bounding box center [612, 306] width 104 height 21
type input "12"
click at [695, 320] on div "Length * 12 in Width * in Dimensions are not required unless package measures g…" at bounding box center [692, 337] width 301 height 141
click at [696, 311] on input "Width *" at bounding box center [733, 306] width 104 height 21
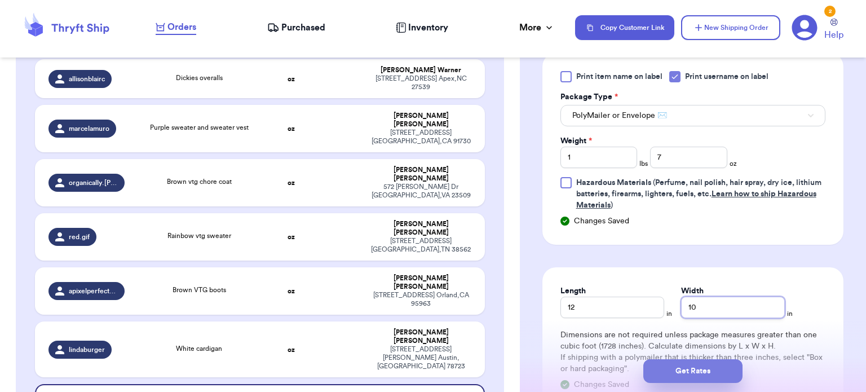
type input "10"
click at [693, 370] on button "Get Rates" at bounding box center [692, 371] width 99 height 24
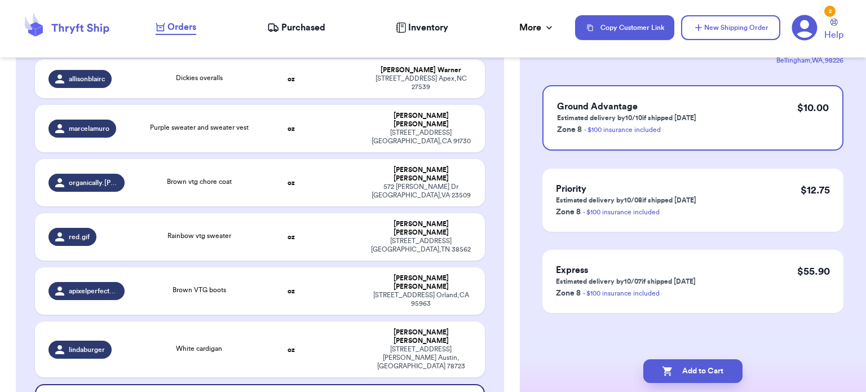
scroll to position [0, 0]
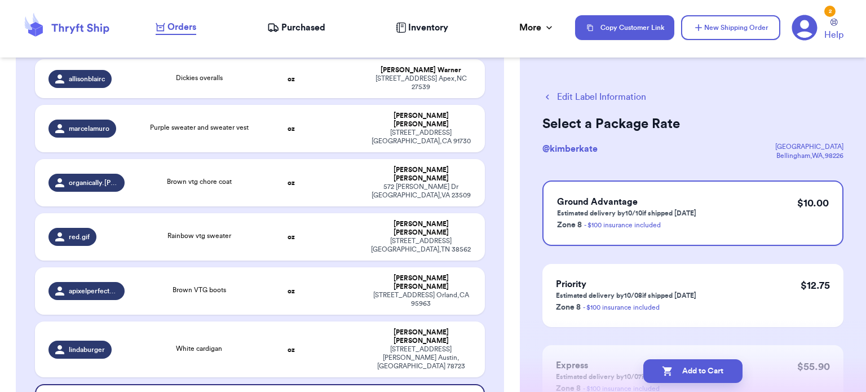
click at [693, 370] on button "Add to Cart" at bounding box center [692, 371] width 99 height 24
checkbox input "true"
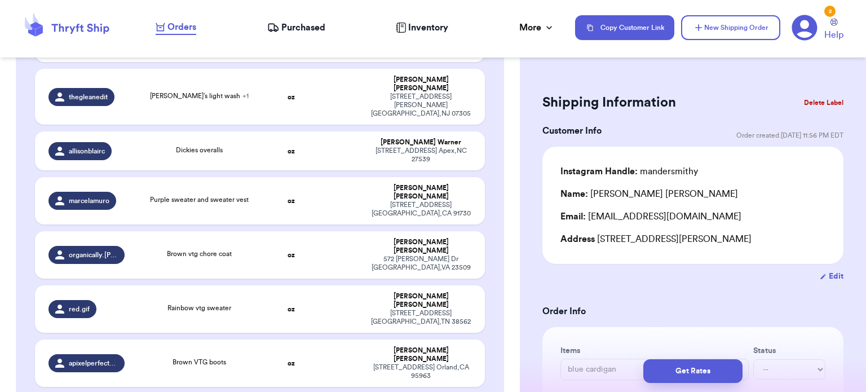
scroll to position [304, 0]
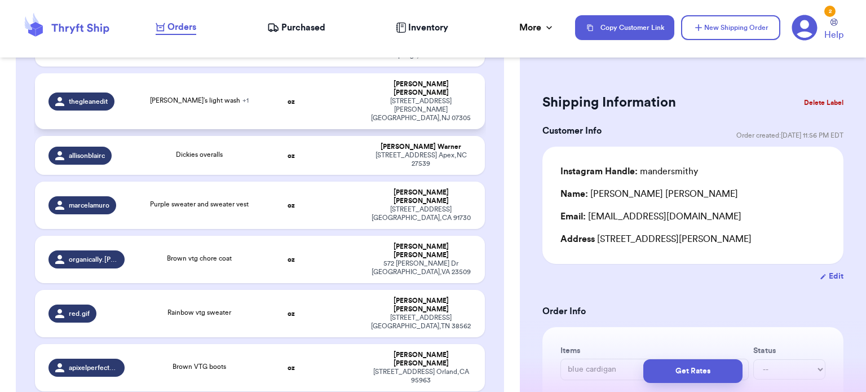
click at [304, 85] on td "oz" at bounding box center [291, 101] width 48 height 56
type input "[PERSON_NAME]’s light wash"
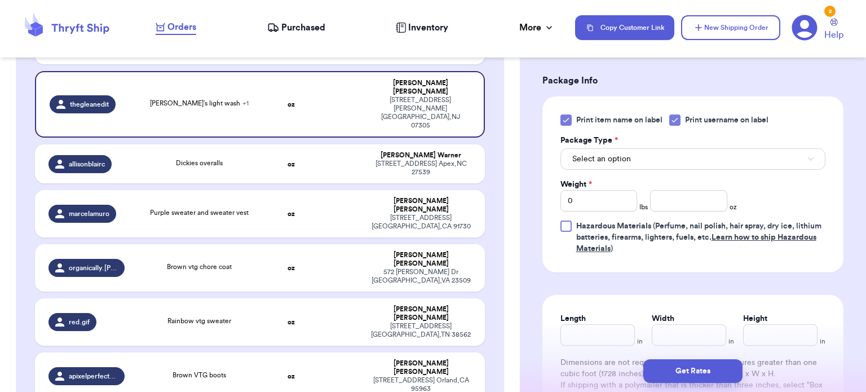
scroll to position [510, 0]
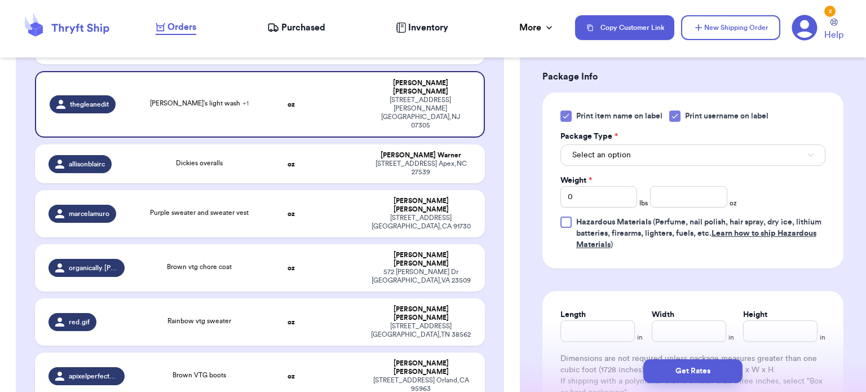
click at [559, 115] on div "Print item name on label Print username on label Package Type * Select an optio…" at bounding box center [692, 180] width 301 height 176
click at [568, 116] on icon at bounding box center [565, 116] width 9 height 9
click at [0, 0] on input "Print item name on label" at bounding box center [0, 0] width 0 height 0
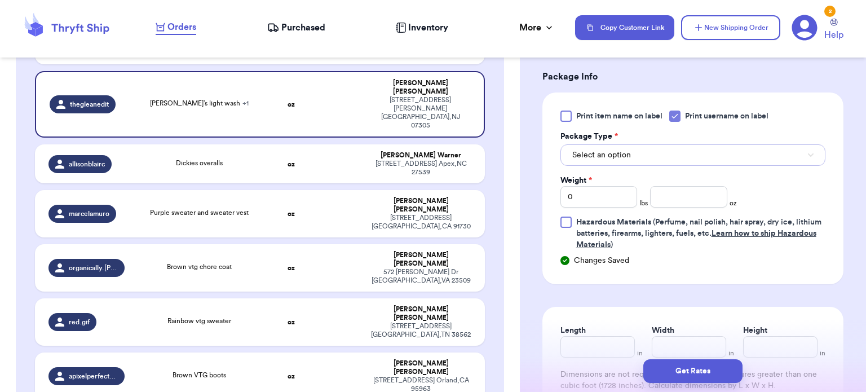
click at [634, 149] on button "Select an option" at bounding box center [692, 154] width 265 height 21
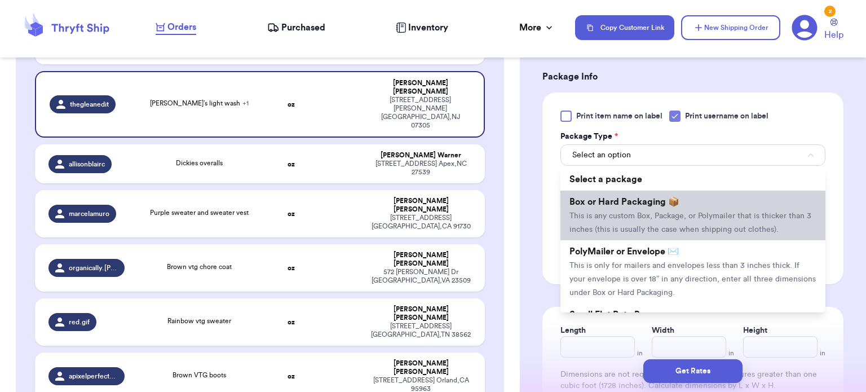
click at [665, 212] on span "This is any custom Box, Package, or Polymailer that is thicker than 3 inches (t…" at bounding box center [690, 222] width 242 height 21
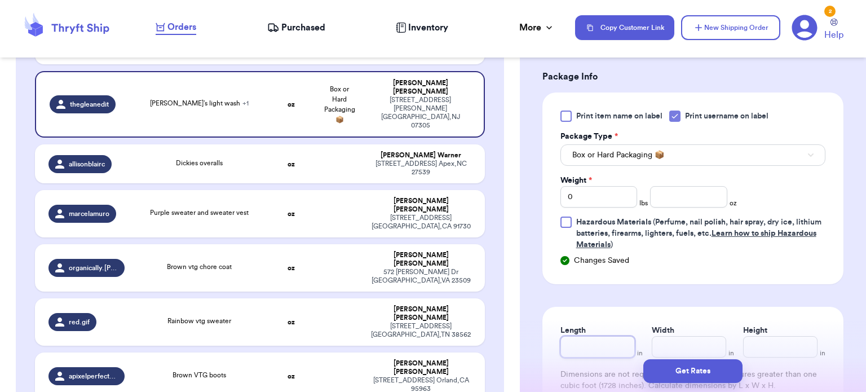
click at [608, 341] on input "Length" at bounding box center [597, 346] width 74 height 21
type input "1"
type input "16"
click at [670, 343] on input "Width *" at bounding box center [689, 346] width 74 height 21
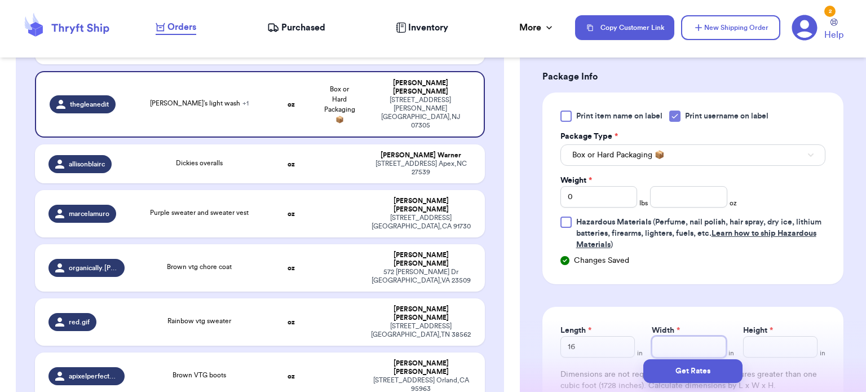
type input "6"
type input "1"
type input "12"
click at [791, 351] on div "Get Rates" at bounding box center [693, 371] width 346 height 42
click at [776, 348] on input "Height *" at bounding box center [780, 346] width 74 height 21
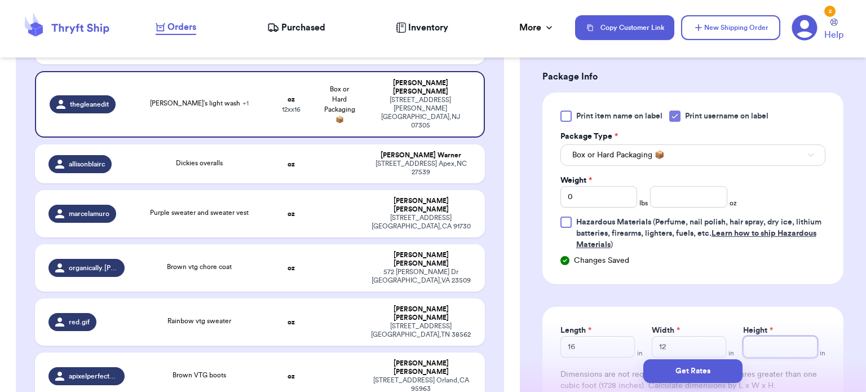
type input "6"
click at [600, 187] on input "0" at bounding box center [598, 197] width 77 height 21
type input "3"
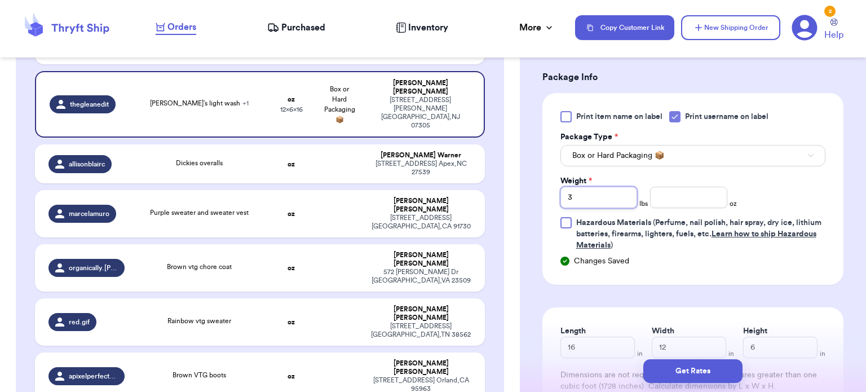
type input "3"
click at [679, 189] on input "number" at bounding box center [688, 197] width 77 height 21
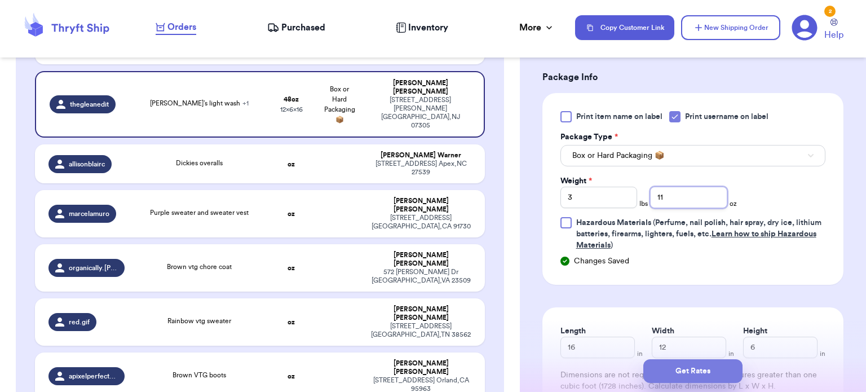
type input "11"
click at [681, 373] on button "Get Rates" at bounding box center [692, 371] width 99 height 24
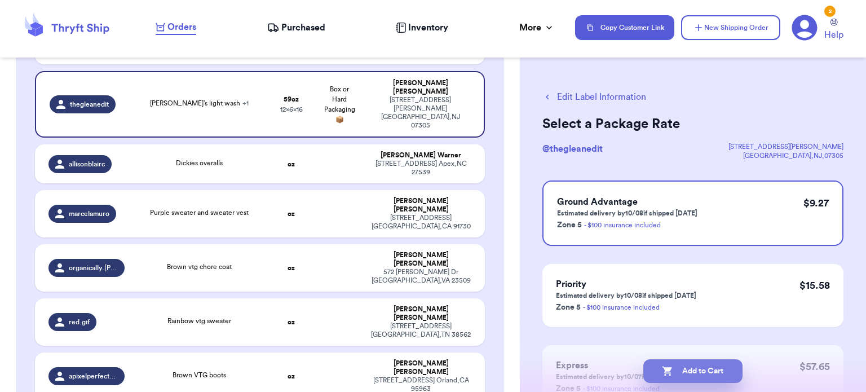
click at [721, 375] on button "Add to Cart" at bounding box center [692, 371] width 99 height 24
checkbox input "true"
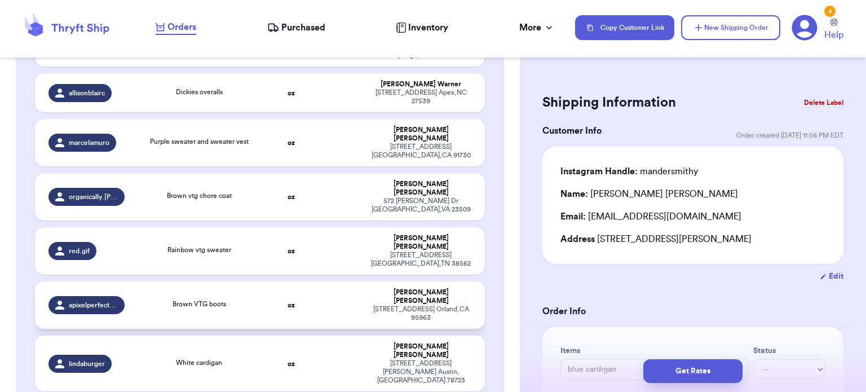
click at [370, 288] on div "Maria Godinez" at bounding box center [420, 296] width 101 height 17
type input "Brown VTG boots"
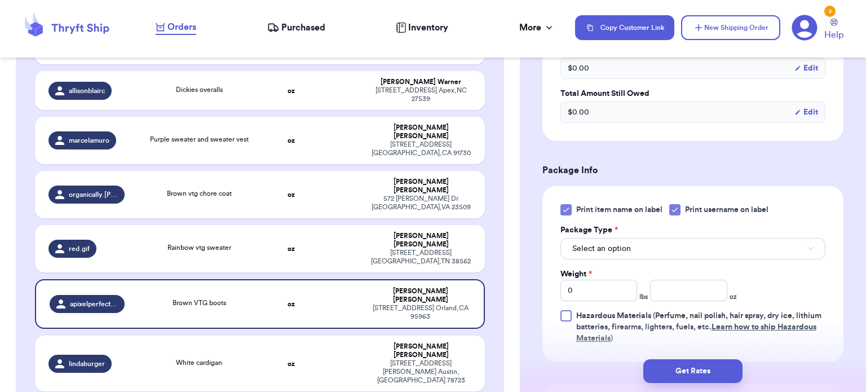
scroll to position [420, 0]
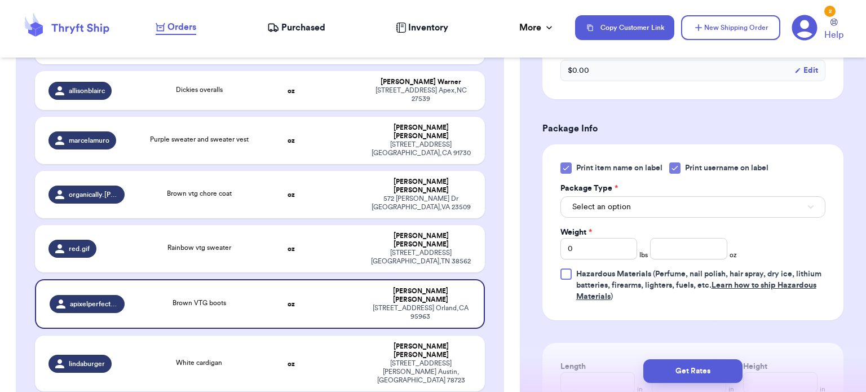
click at [564, 165] on icon at bounding box center [565, 167] width 9 height 9
click at [0, 0] on input "Print item name on label" at bounding box center [0, 0] width 0 height 0
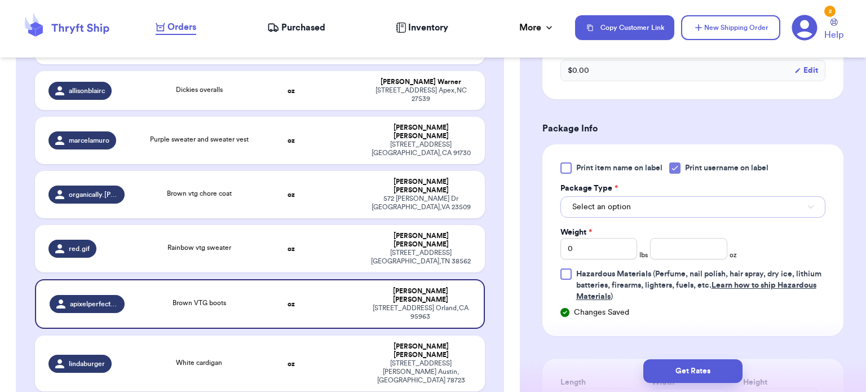
click at [618, 201] on span "Select an option" at bounding box center [601, 206] width 59 height 11
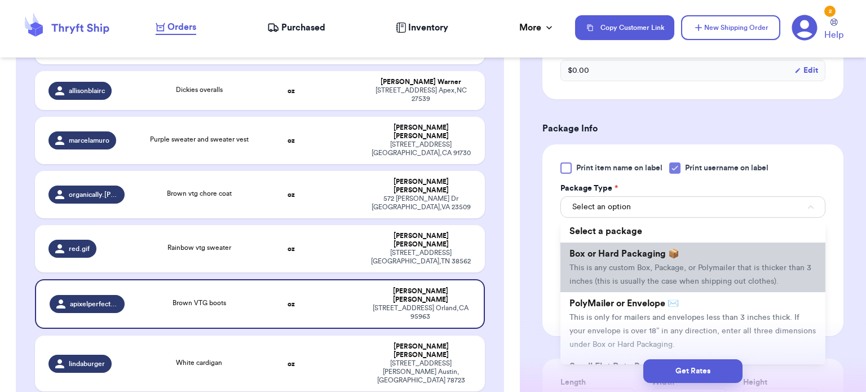
click at [650, 276] on span "This is any custom Box, Package, or Polymailer that is thicker than 3 inches (t…" at bounding box center [690, 274] width 242 height 21
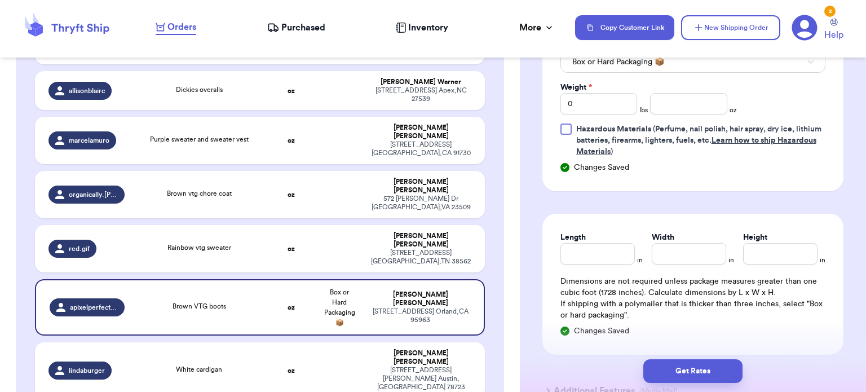
scroll to position [572, 0]
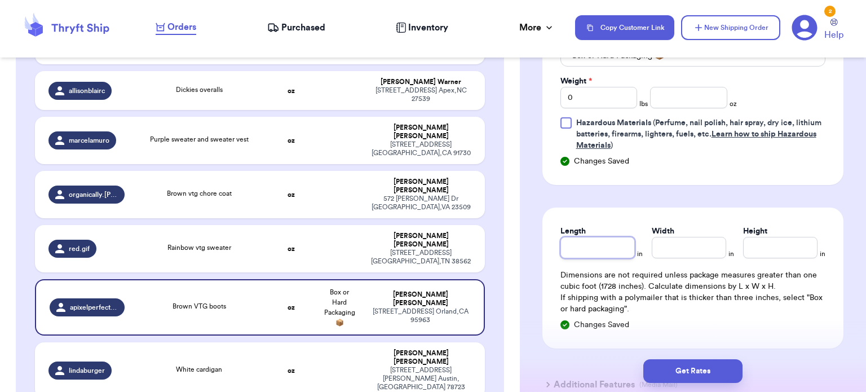
click at [563, 250] on input "Length" at bounding box center [597, 247] width 74 height 21
type input "1"
type input "11"
click at [701, 251] on input "Width *" at bounding box center [689, 247] width 74 height 21
type input "8"
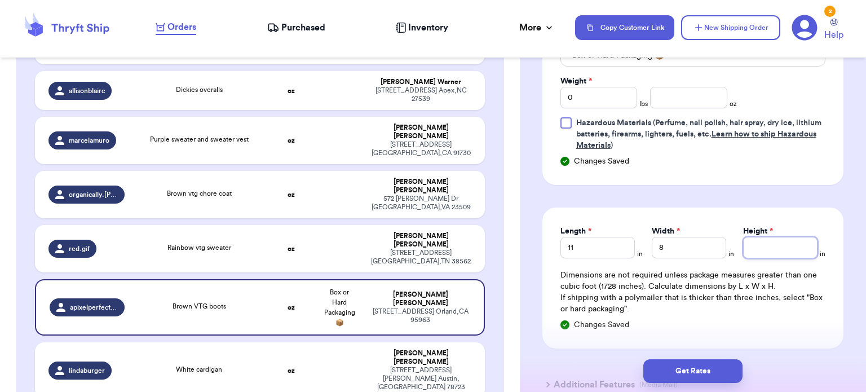
click at [780, 255] on input "Height *" at bounding box center [780, 247] width 74 height 21
type input "4"
click at [613, 95] on input "0" at bounding box center [598, 97] width 77 height 21
type input "1"
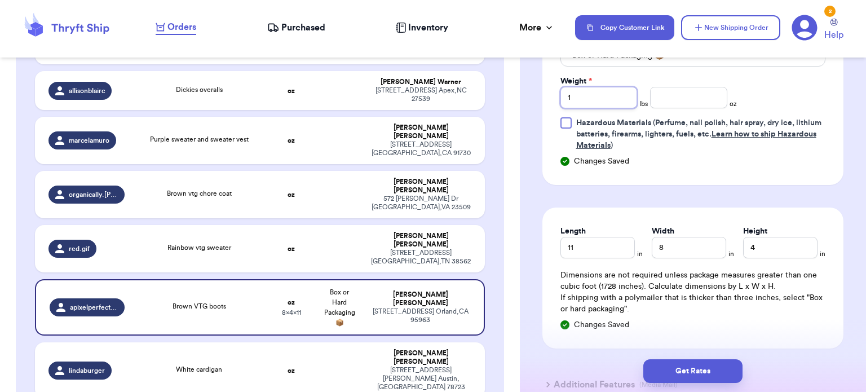
type input "1"
click at [669, 100] on input "number" at bounding box center [688, 97] width 77 height 21
type input "14"
click at [710, 365] on button "Get Rates" at bounding box center [692, 371] width 99 height 24
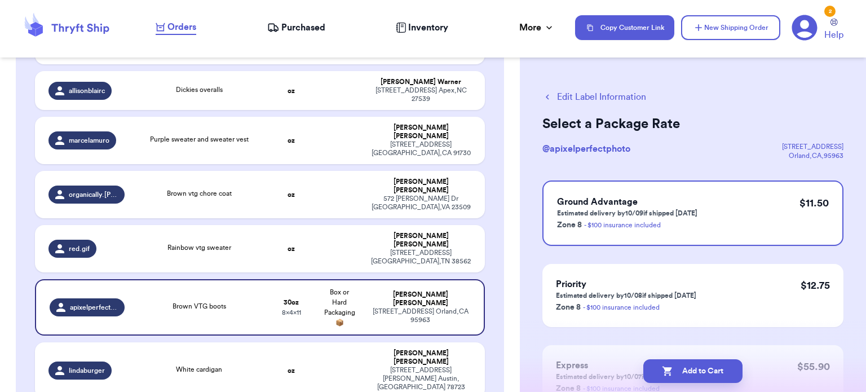
click at [710, 365] on button "Add to Cart" at bounding box center [692, 371] width 99 height 24
checkbox input "true"
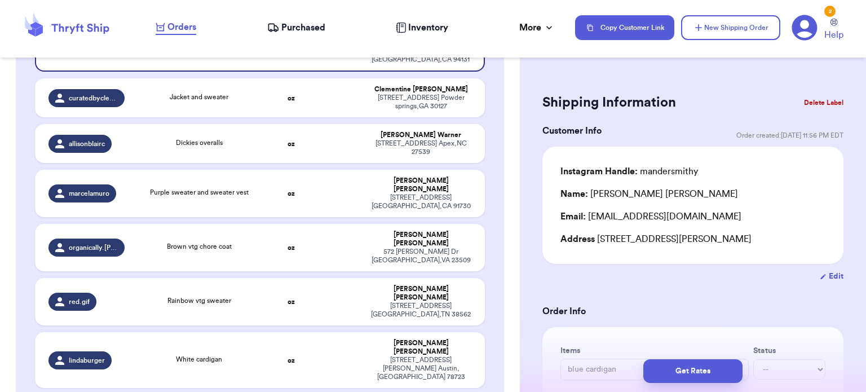
scroll to position [255, 0]
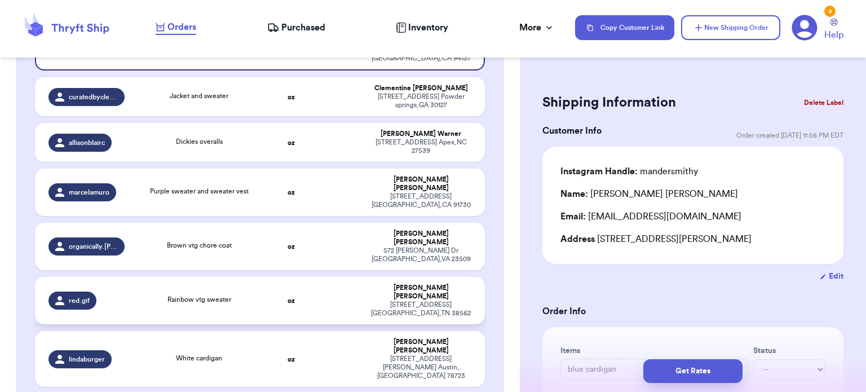
click at [352, 277] on td at bounding box center [339, 300] width 48 height 47
type input "Rainbow vtg sweater"
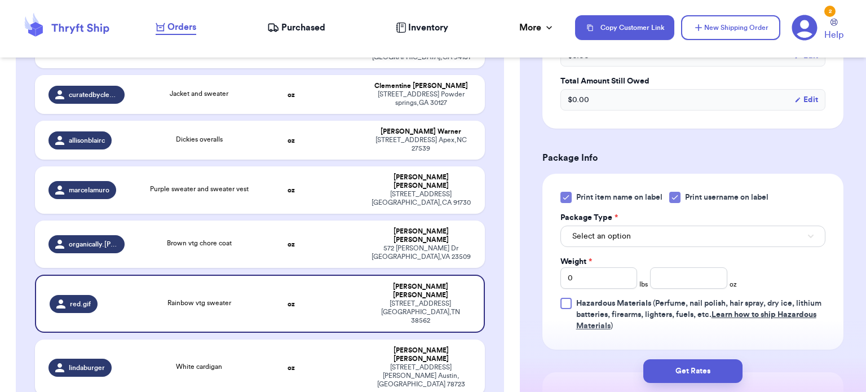
scroll to position [424, 0]
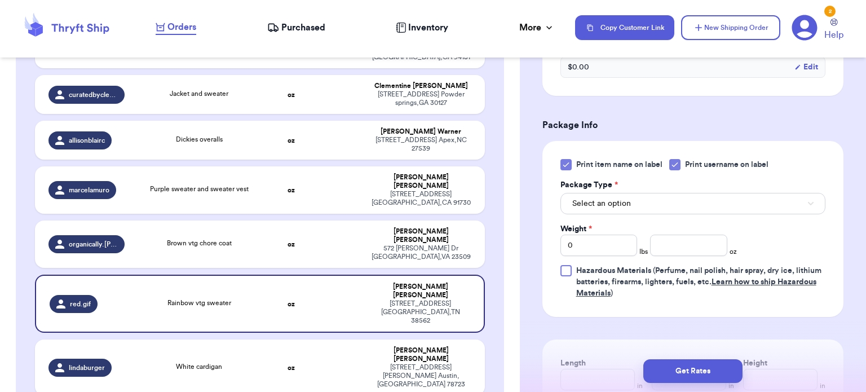
click at [569, 160] on icon at bounding box center [565, 164] width 9 height 9
click at [0, 0] on input "Print item name on label" at bounding box center [0, 0] width 0 height 0
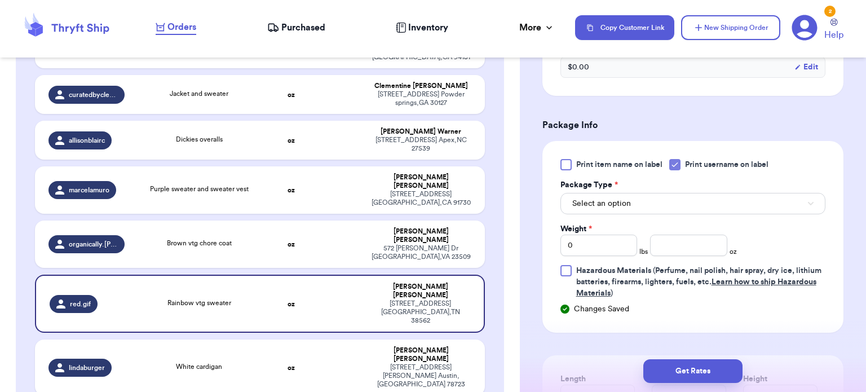
click at [683, 191] on div "Select an option" at bounding box center [692, 203] width 265 height 24
click at [688, 200] on button "Select an option" at bounding box center [692, 203] width 265 height 21
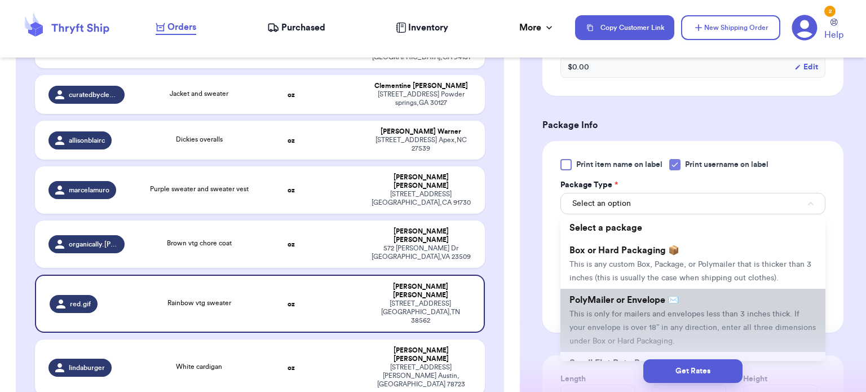
click at [675, 305] on li "PolyMailer or Envelope ✉️ This is only for mailers and envelopes less than 3 in…" at bounding box center [692, 320] width 265 height 63
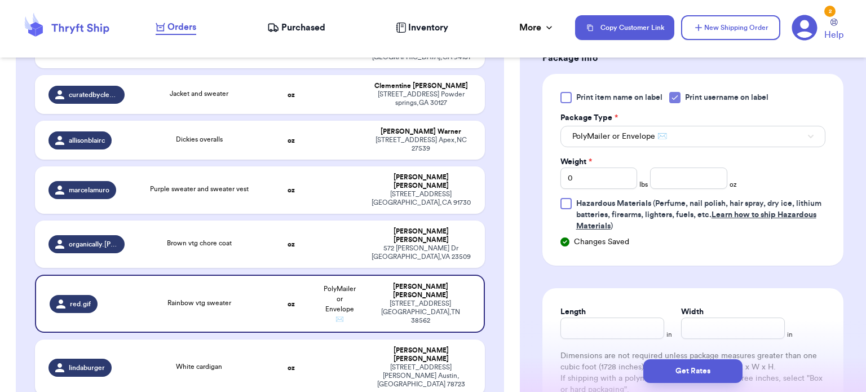
scroll to position [497, 0]
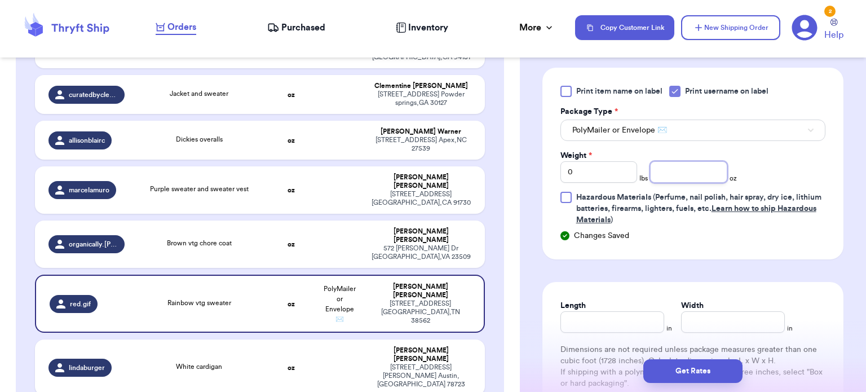
click at [675, 175] on input "number" at bounding box center [688, 171] width 77 height 21
type input "15"
click at [609, 329] on input "Length" at bounding box center [612, 321] width 104 height 21
type input "12"
click at [719, 321] on input "Width *" at bounding box center [733, 321] width 104 height 21
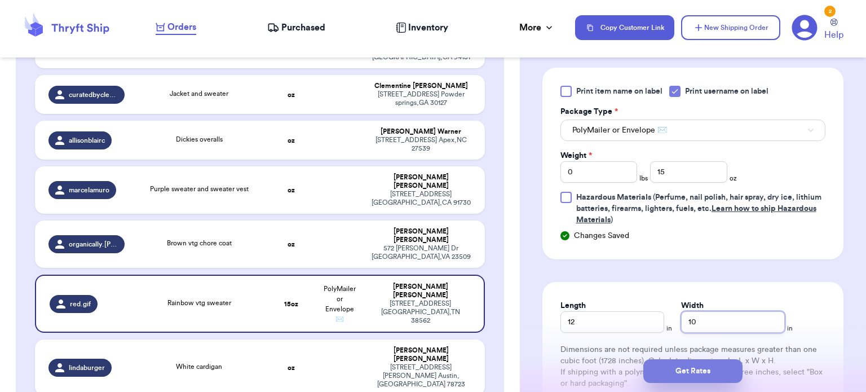
type input "10"
click at [710, 377] on button "Get Rates" at bounding box center [692, 371] width 99 height 24
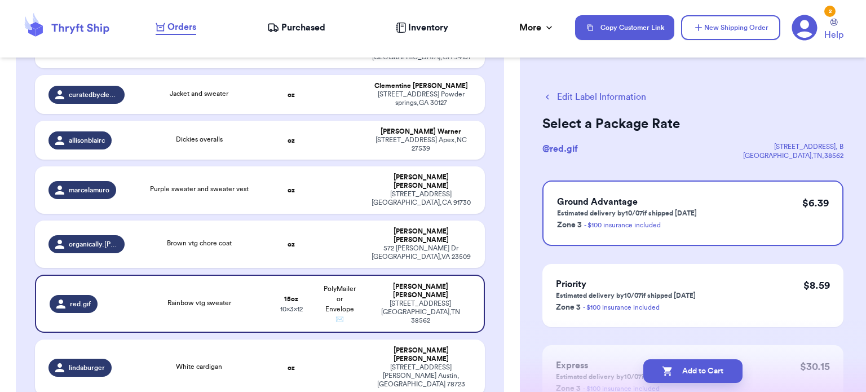
click at [710, 377] on button "Add to Cart" at bounding box center [692, 371] width 99 height 24
checkbox input "true"
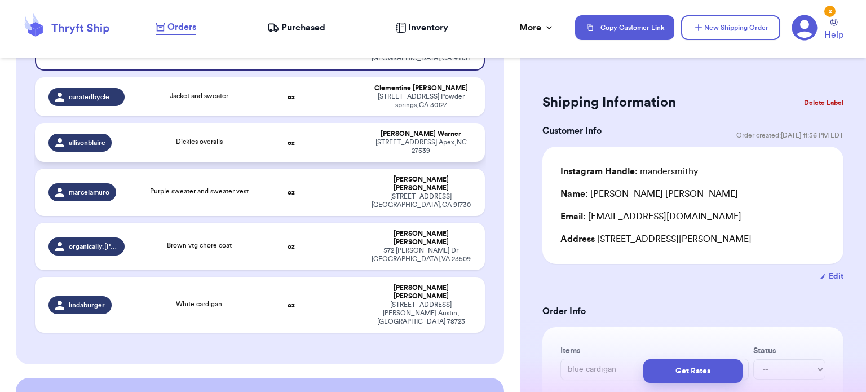
click at [280, 128] on td "oz" at bounding box center [291, 142] width 48 height 39
type input "Dickies overalls"
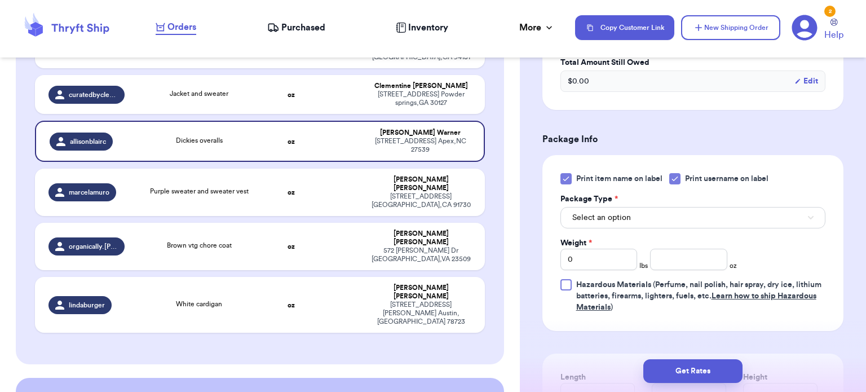
scroll to position [423, 0]
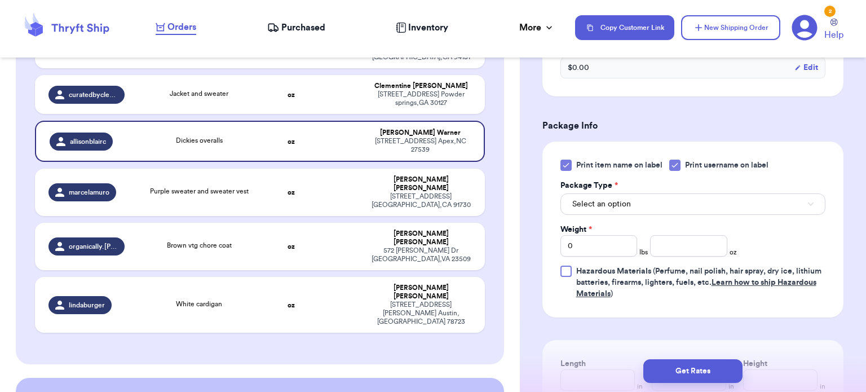
click at [570, 164] on div at bounding box center [565, 165] width 11 height 11
click at [0, 0] on input "Print item name on label" at bounding box center [0, 0] width 0 height 0
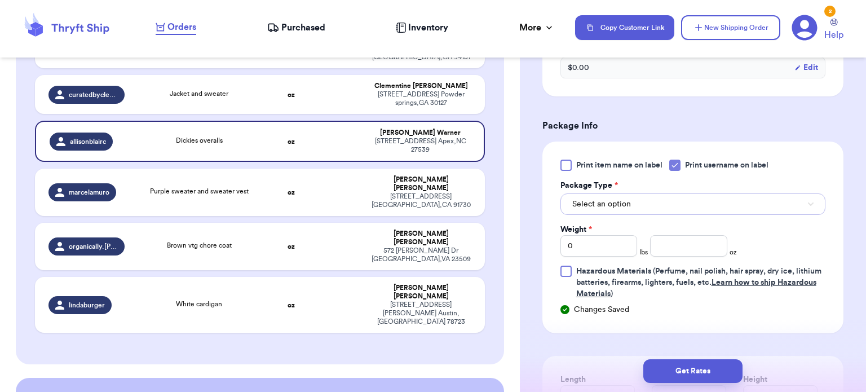
click at [653, 202] on button "Select an option" at bounding box center [692, 203] width 265 height 21
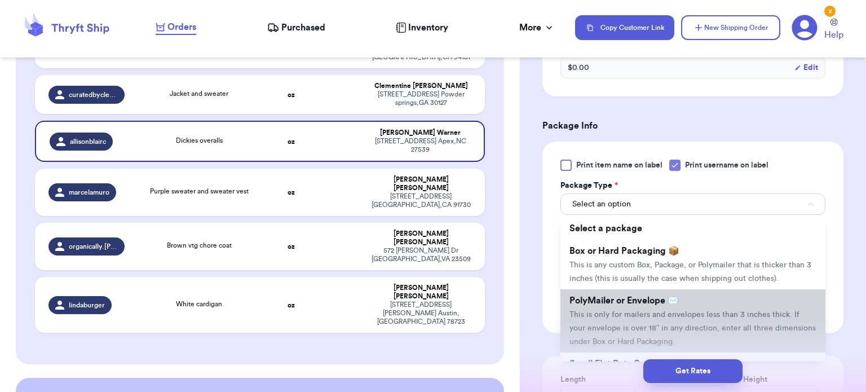
click at [685, 293] on li "PolyMailer or Envelope ✉️ This is only for mailers and envelopes less than 3 in…" at bounding box center [692, 320] width 265 height 63
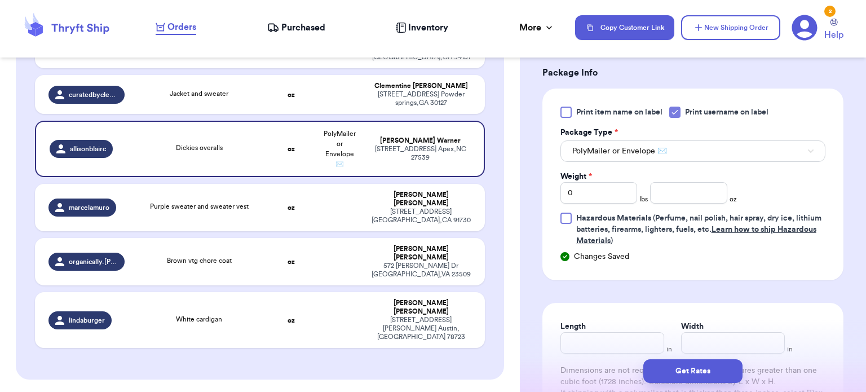
scroll to position [493, 0]
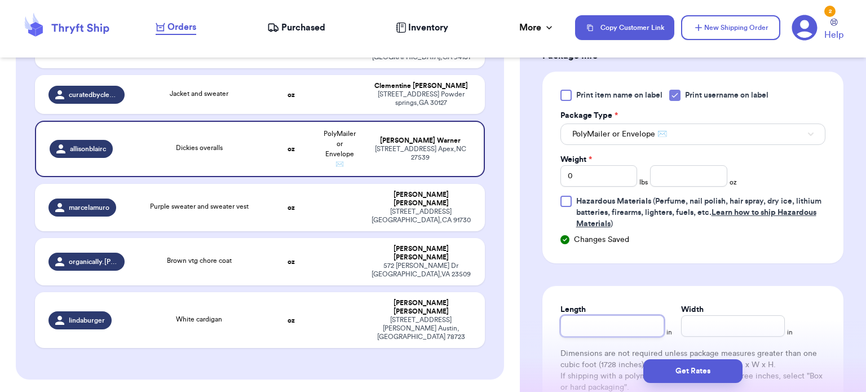
click at [612, 326] on input "Length" at bounding box center [612, 325] width 104 height 21
type input "1"
type input "14"
click at [710, 326] on input "Width *" at bounding box center [733, 325] width 104 height 21
type input "1"
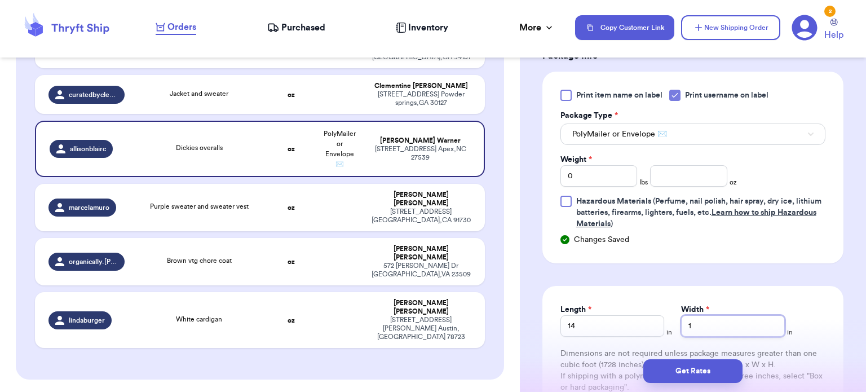
type input "12"
click at [597, 171] on input "0" at bounding box center [598, 175] width 77 height 21
type input "2"
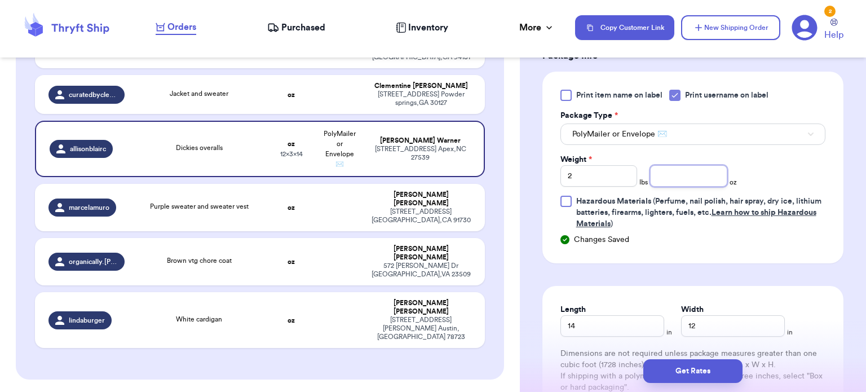
click at [697, 176] on input "number" at bounding box center [688, 175] width 77 height 21
type input "4"
click at [702, 372] on button "Get Rates" at bounding box center [692, 371] width 99 height 24
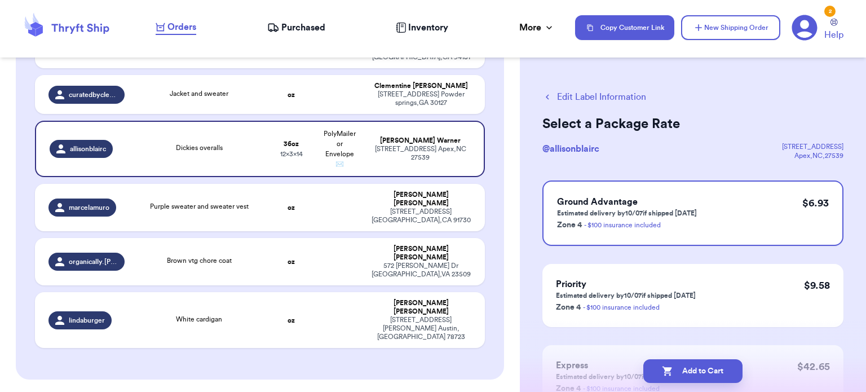
click at [702, 372] on button "Add to Cart" at bounding box center [692, 371] width 99 height 24
checkbox input "true"
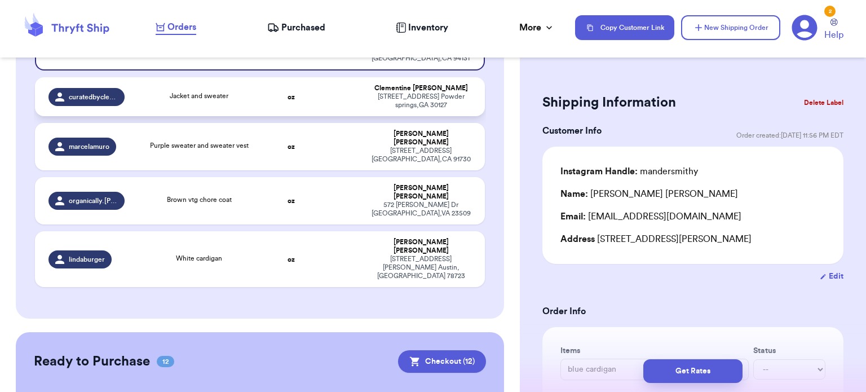
click at [298, 91] on td "oz" at bounding box center [291, 96] width 48 height 39
type input "Jacket and sweater"
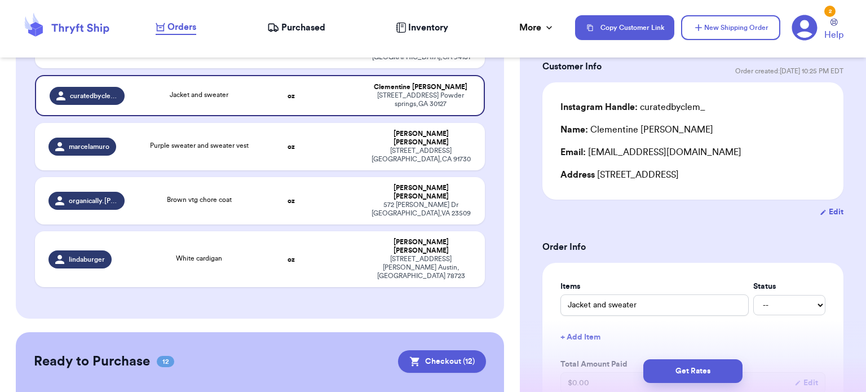
scroll to position [73, 0]
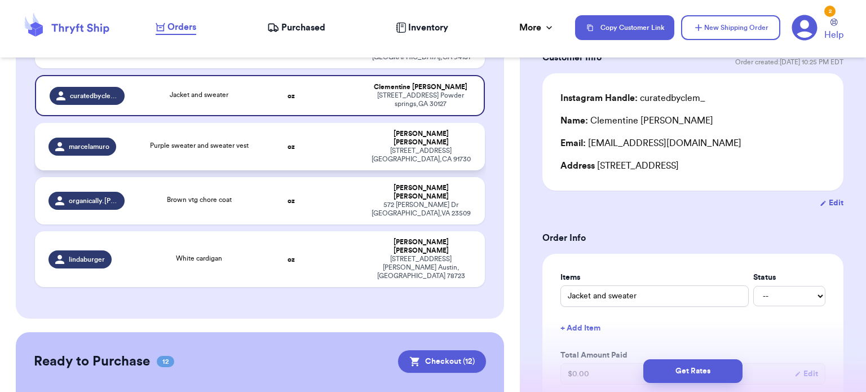
click at [349, 123] on td at bounding box center [339, 146] width 48 height 47
type input "Purple sweater and sweater vest"
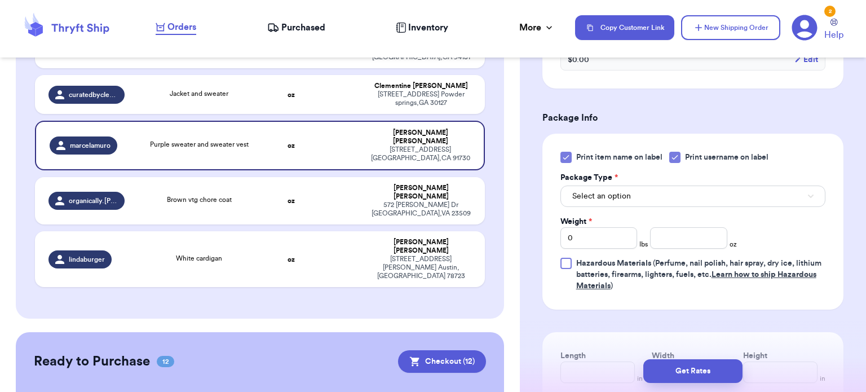
scroll to position [477, 0]
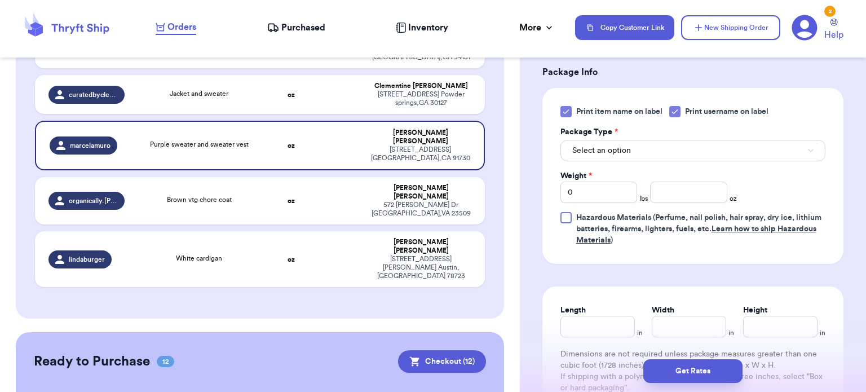
click at [567, 116] on icon at bounding box center [565, 111] width 9 height 9
click at [0, 0] on input "Print item name on label" at bounding box center [0, 0] width 0 height 0
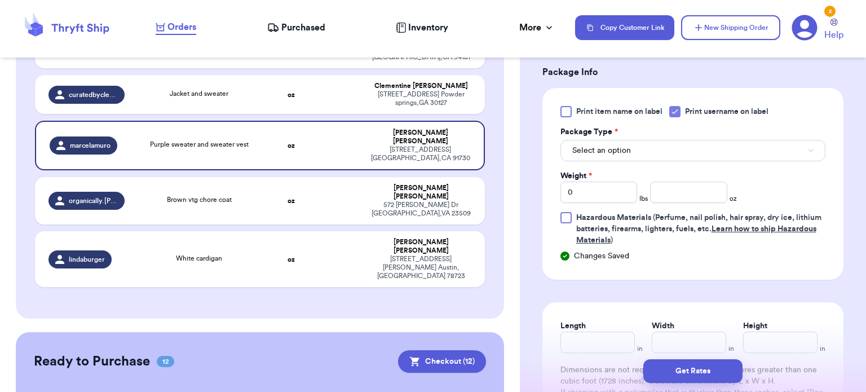
click at [627, 178] on div "Print item name on label Print username on label Package Type * Select an optio…" at bounding box center [692, 176] width 265 height 140
click at [628, 156] on span "Select an option" at bounding box center [601, 150] width 59 height 11
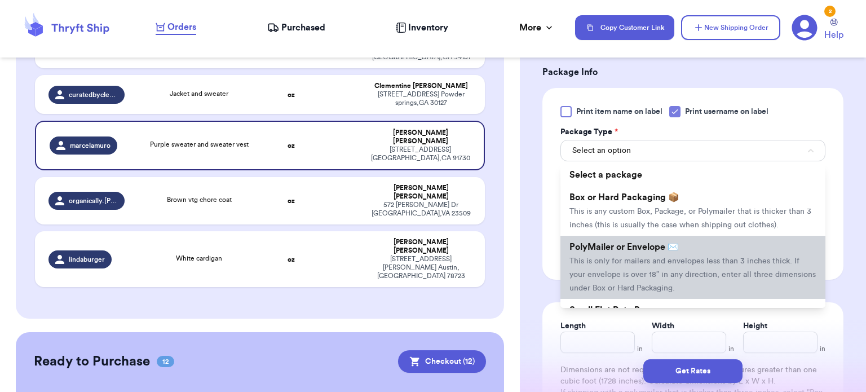
click at [640, 267] on li "PolyMailer or Envelope ✉️ This is only for mailers and envelopes less than 3 in…" at bounding box center [692, 267] width 265 height 63
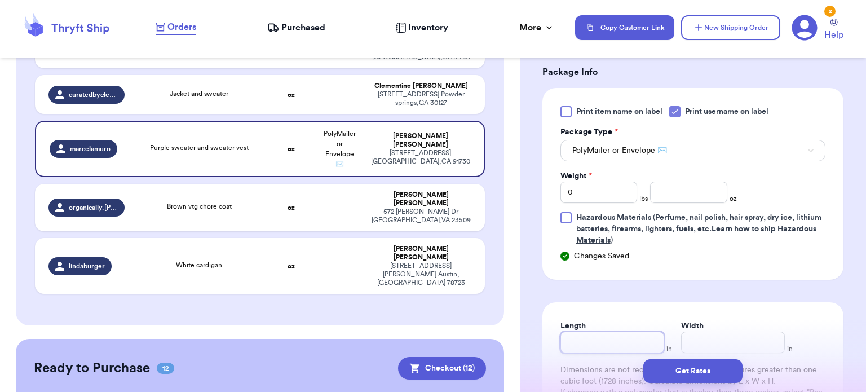
click at [599, 349] on input "Length" at bounding box center [612, 341] width 104 height 21
type input "1"
type input "14"
click at [726, 352] on div "Get Rates" at bounding box center [693, 371] width 346 height 42
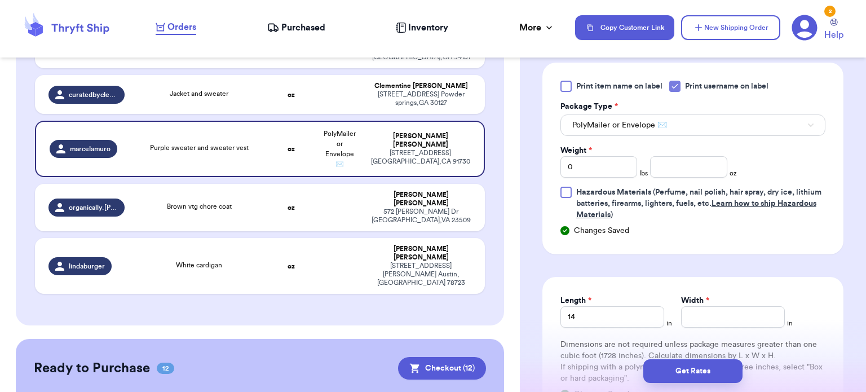
scroll to position [503, 0]
click at [756, 324] on input "Width *" at bounding box center [733, 315] width 104 height 21
click at [612, 177] on input "0" at bounding box center [598, 166] width 77 height 21
click at [654, 173] on input "number" at bounding box center [688, 166] width 77 height 21
click at [667, 364] on button "Get Rates" at bounding box center [692, 371] width 99 height 24
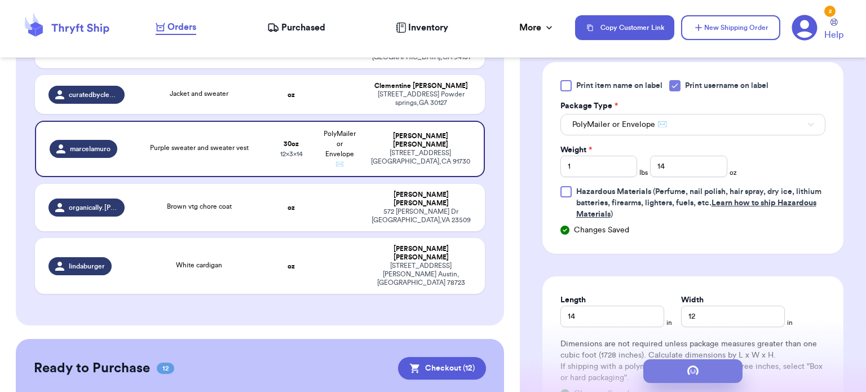
scroll to position [0, 0]
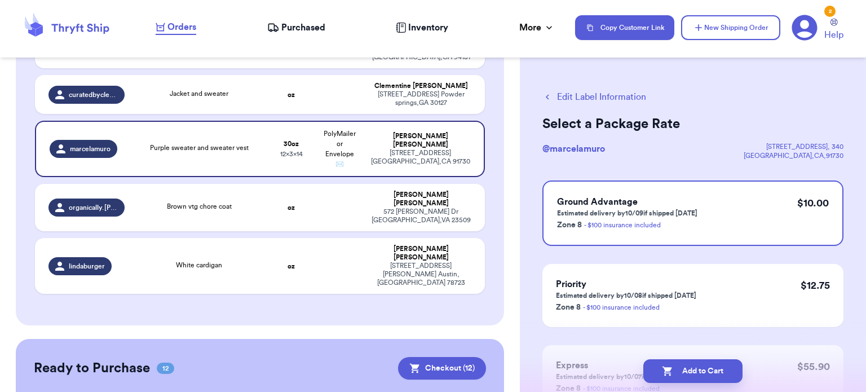
click at [667, 364] on button "Add to Cart" at bounding box center [692, 371] width 99 height 24
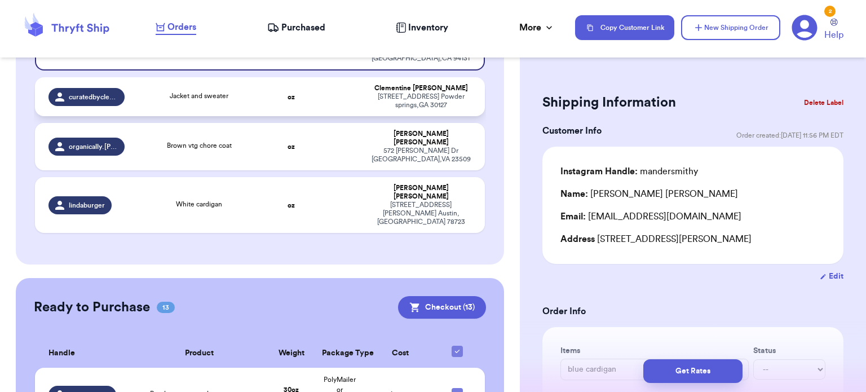
click at [326, 78] on td at bounding box center [339, 96] width 48 height 39
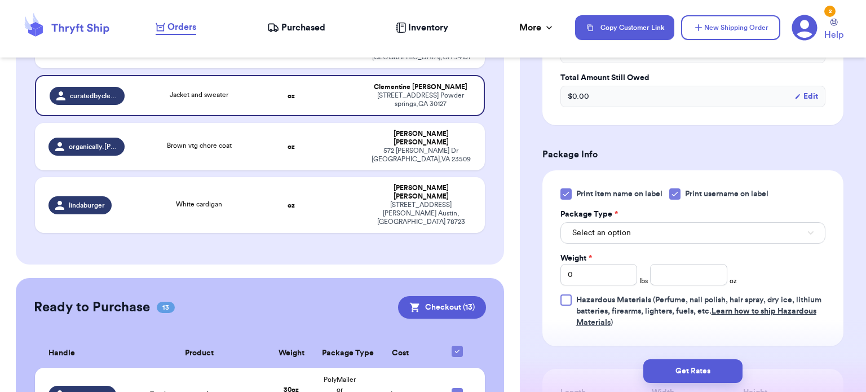
scroll to position [419, 0]
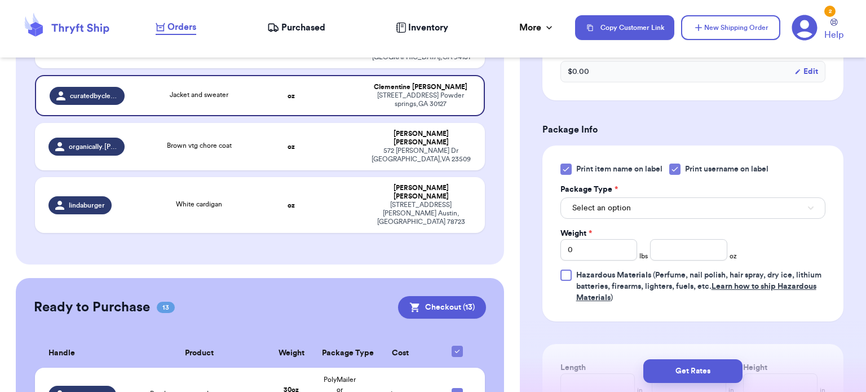
click at [564, 170] on icon at bounding box center [565, 169] width 9 height 9
click at [0, 0] on input "Print item name on label" at bounding box center [0, 0] width 0 height 0
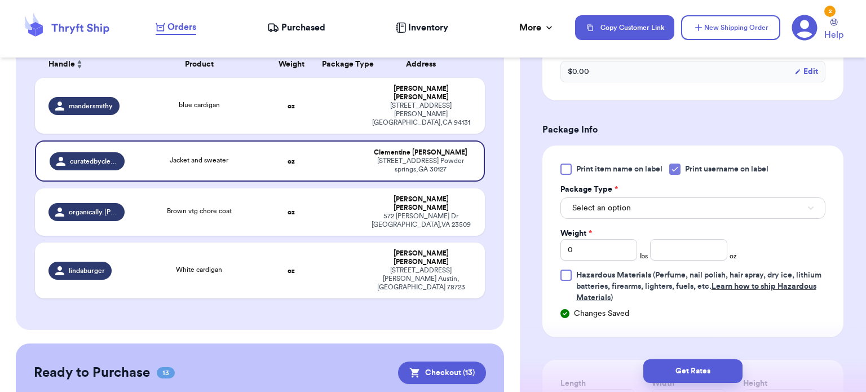
scroll to position [187, 0]
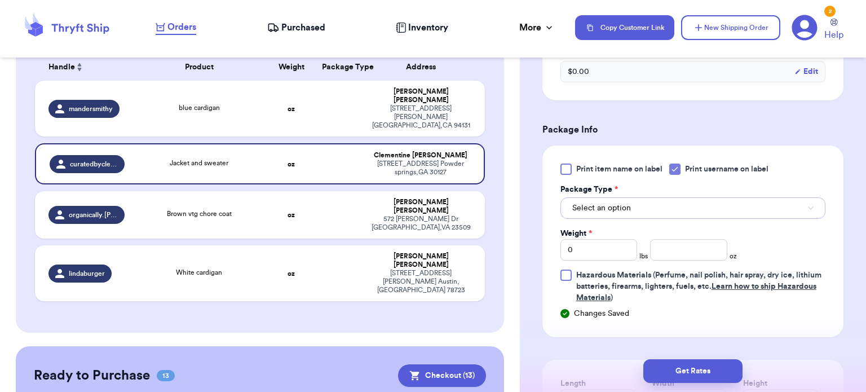
click at [712, 205] on button "Select an option" at bounding box center [692, 207] width 265 height 21
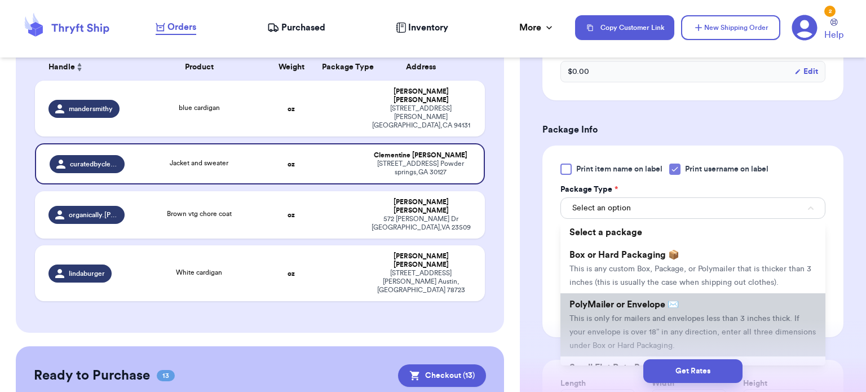
click at [710, 312] on li "PolyMailer or Envelope ✉️ This is only for mailers and envelopes less than 3 in…" at bounding box center [692, 324] width 265 height 63
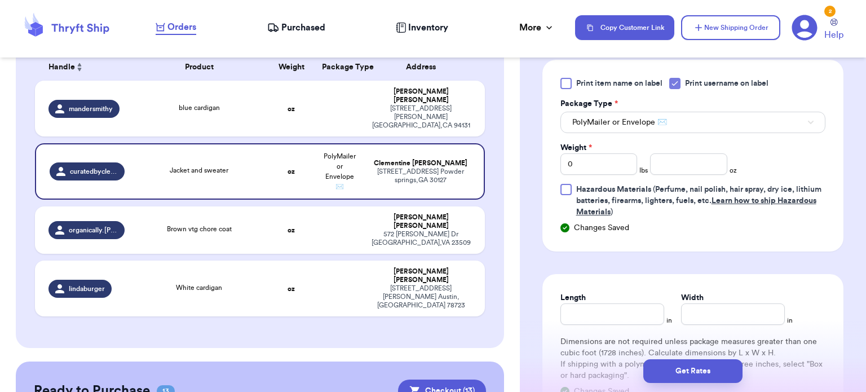
scroll to position [528, 0]
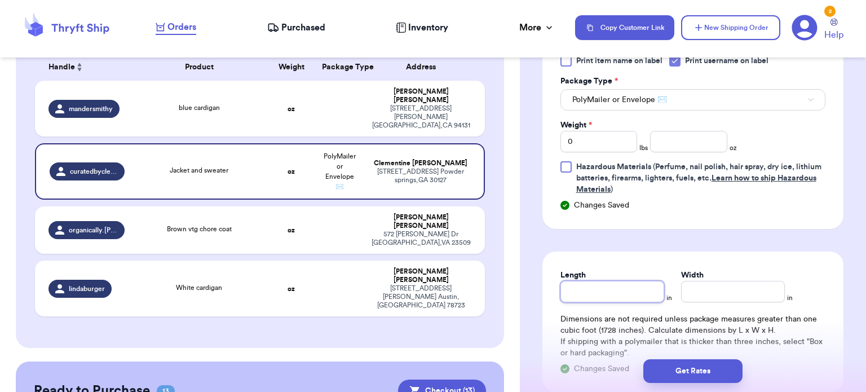
click at [614, 291] on input "Length" at bounding box center [612, 291] width 104 height 21
click at [716, 289] on input "Width *" at bounding box center [733, 291] width 104 height 21
click at [612, 144] on input "0" at bounding box center [598, 141] width 77 height 21
click at [672, 139] on input "number" at bounding box center [688, 141] width 77 height 21
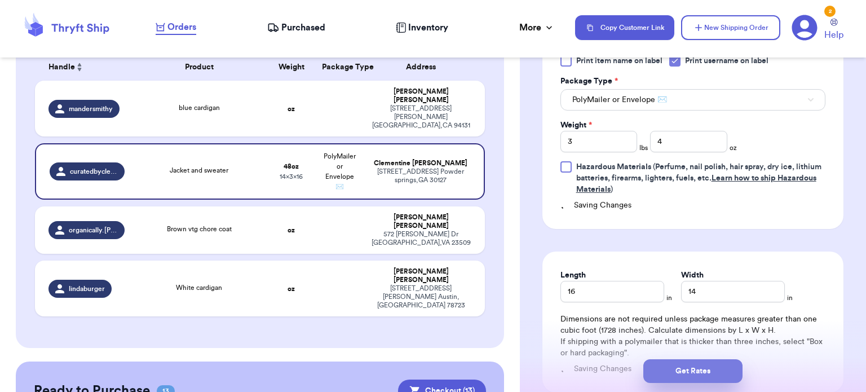
click at [697, 365] on button "Get Rates" at bounding box center [692, 371] width 99 height 24
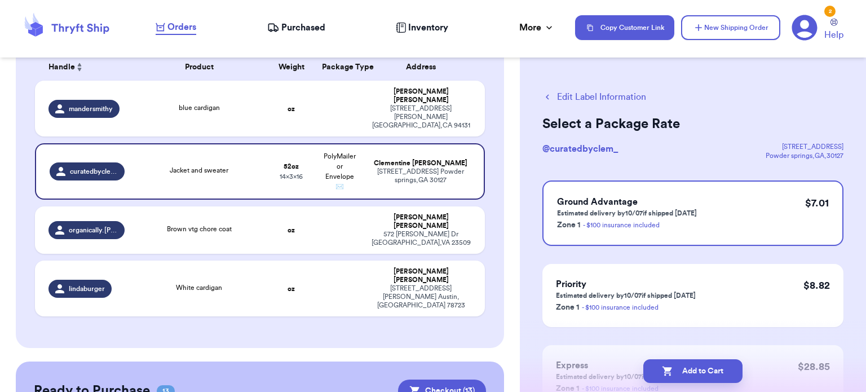
click at [697, 365] on button "Add to Cart" at bounding box center [692, 371] width 99 height 24
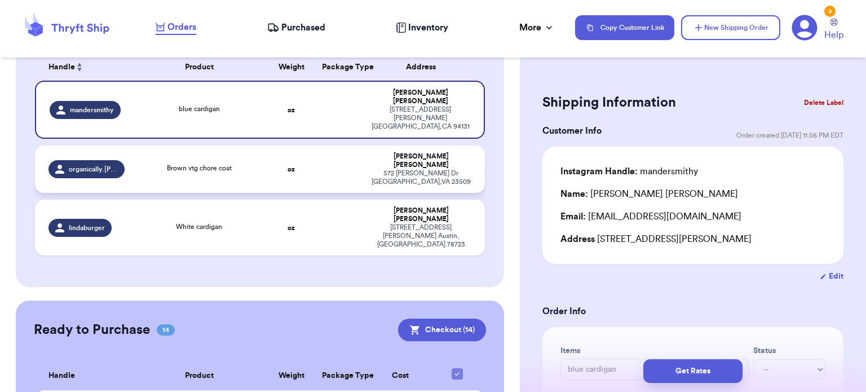
click at [254, 156] on td "Brown vtg chore coat" at bounding box center [198, 168] width 135 height 47
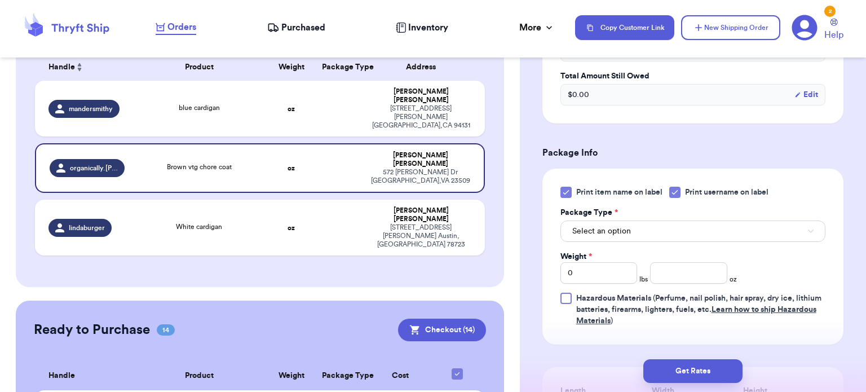
scroll to position [410, 0]
click at [567, 187] on icon at bounding box center [565, 191] width 9 height 9
click at [0, 0] on input "Print item name on label" at bounding box center [0, 0] width 0 height 0
click at [638, 223] on button "Select an option" at bounding box center [692, 230] width 265 height 21
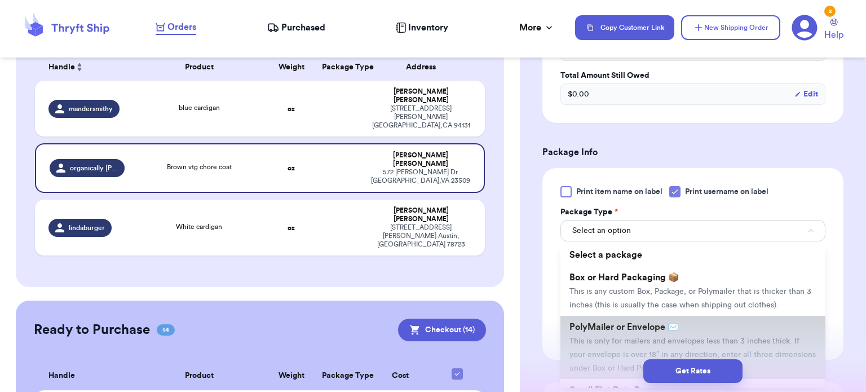
click at [658, 316] on li "PolyMailer or Envelope ✉️ This is only for mailers and envelopes less than 3 in…" at bounding box center [692, 347] width 265 height 63
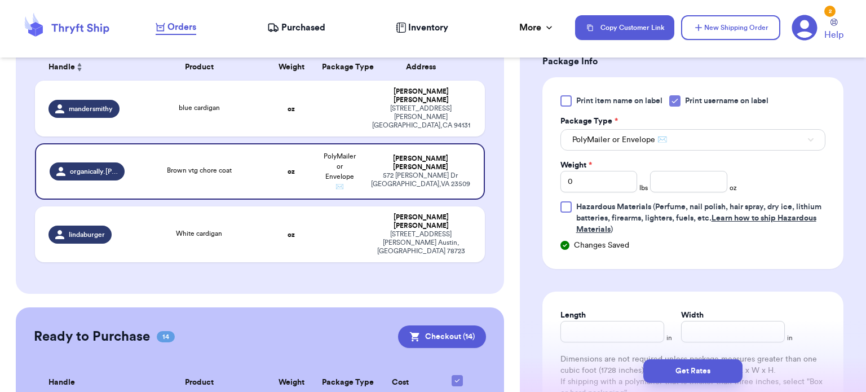
scroll to position [529, 0]
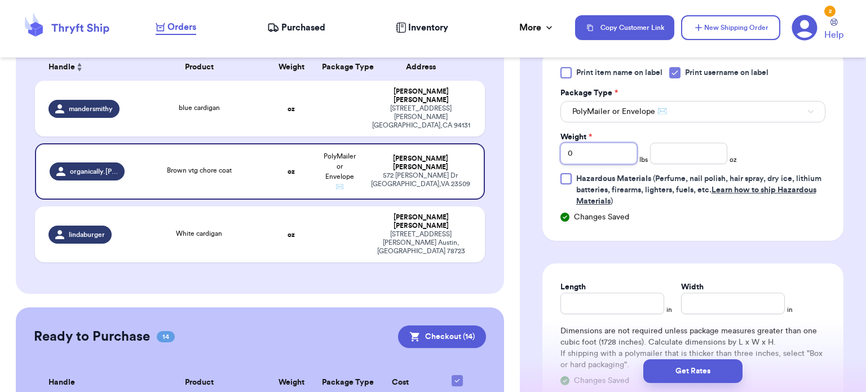
click at [595, 143] on input "0" at bounding box center [598, 153] width 77 height 21
click at [665, 143] on input "number" at bounding box center [688, 153] width 77 height 21
click at [596, 293] on input "Length" at bounding box center [612, 303] width 104 height 21
click at [712, 293] on input "Width *" at bounding box center [733, 303] width 104 height 21
click at [712, 384] on div "Get Rates" at bounding box center [693, 371] width 346 height 42
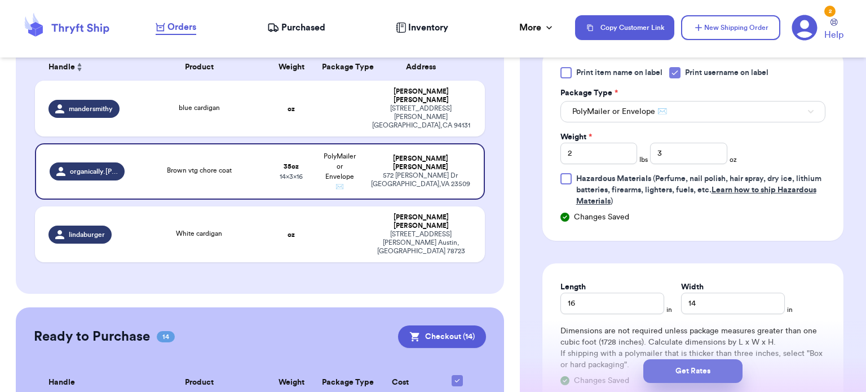
click at [712, 371] on button "Get Rates" at bounding box center [692, 371] width 99 height 24
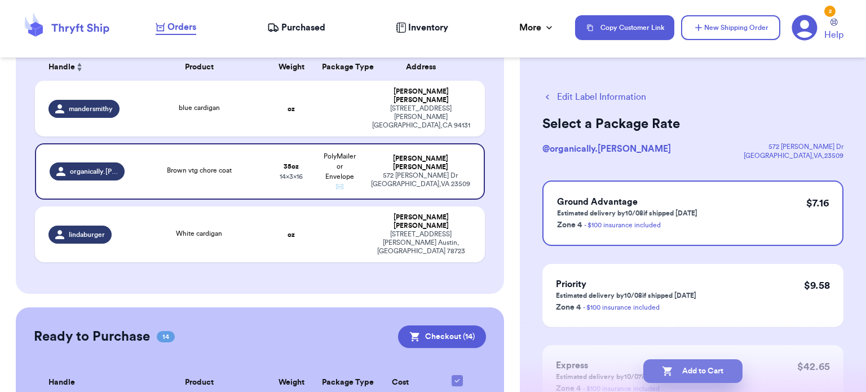
click at [707, 369] on button "Add to Cart" at bounding box center [692, 371] width 99 height 24
